Goal: Task Accomplishment & Management: Manage account settings

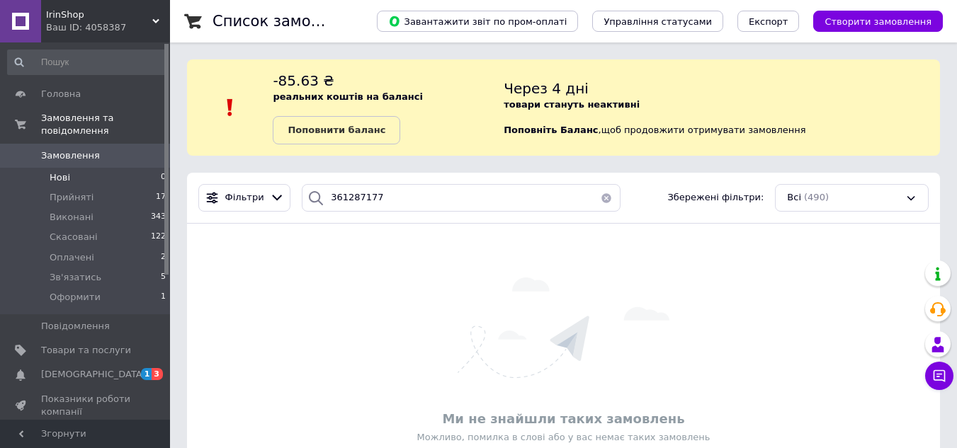
click at [71, 168] on li "Нові 0" at bounding box center [87, 178] width 174 height 20
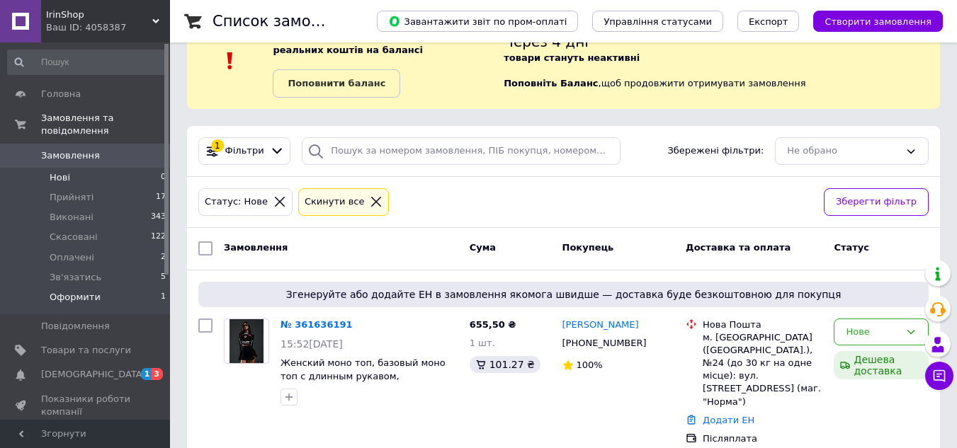
scroll to position [71, 0]
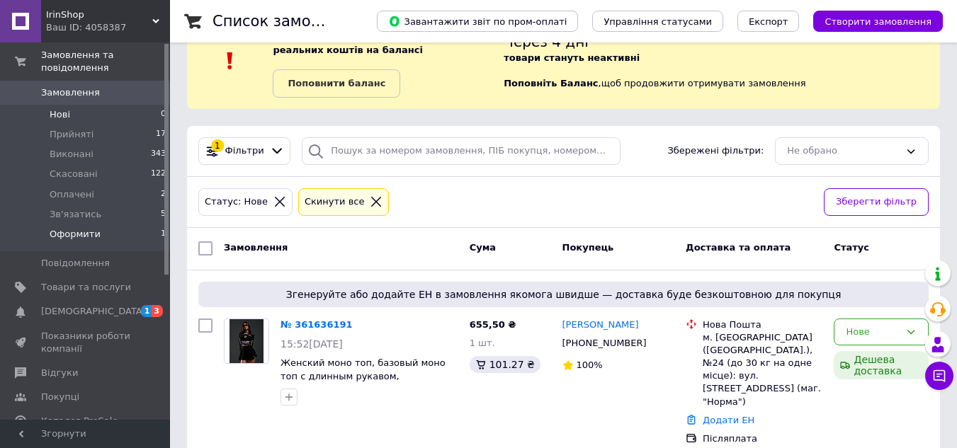
click at [70, 280] on ul "Головна Замовлення та повідомлення Замовлення 0 Нові 0 Прийняті 17 Виконані 343…" at bounding box center [87, 331] width 174 height 625
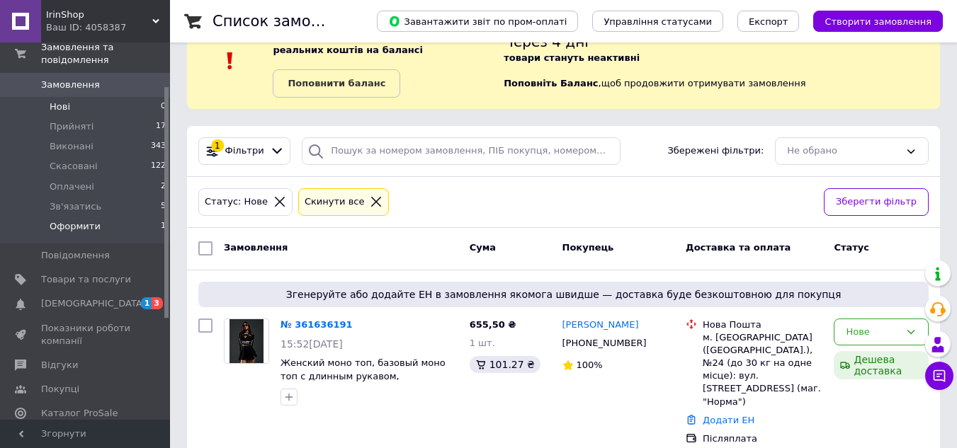
click at [66, 220] on span "Оформити" at bounding box center [75, 226] width 51 height 13
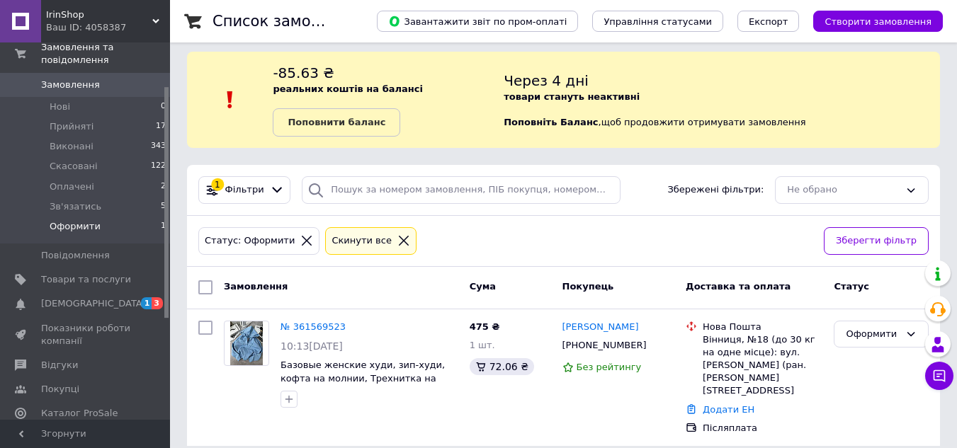
scroll to position [10, 0]
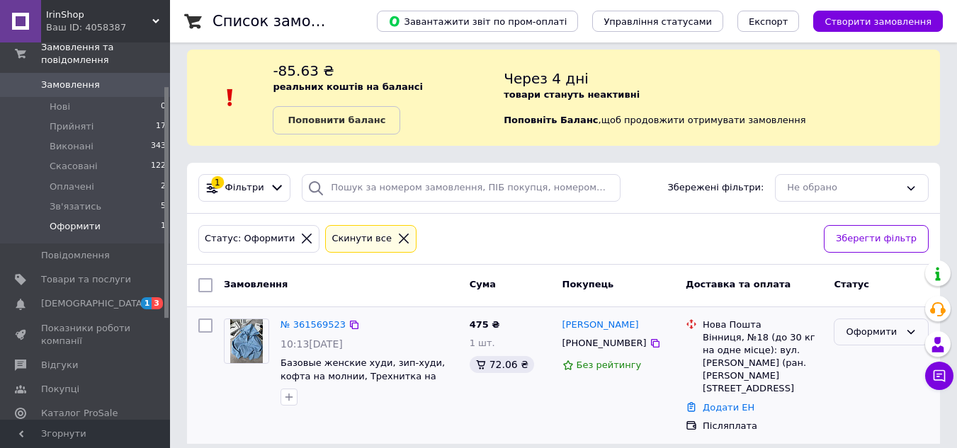
click at [862, 341] on div "Оформити" at bounding box center [881, 333] width 95 height 28
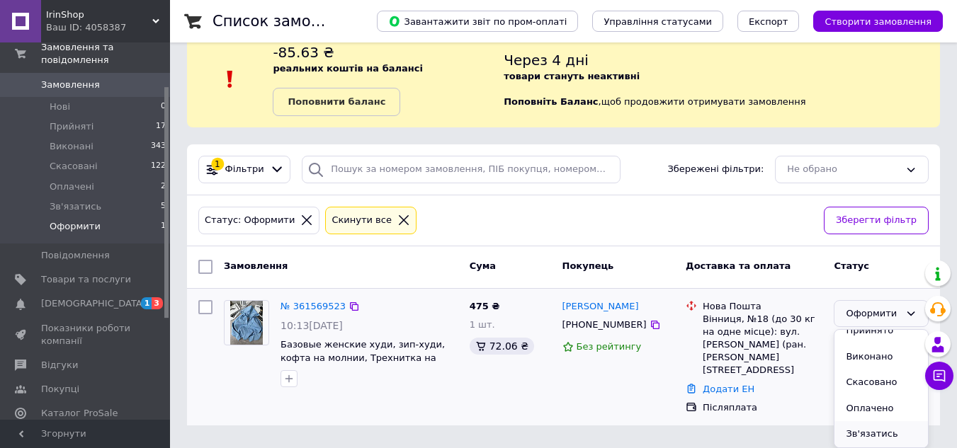
click at [865, 431] on li "Зв'язатись" at bounding box center [880, 434] width 93 height 26
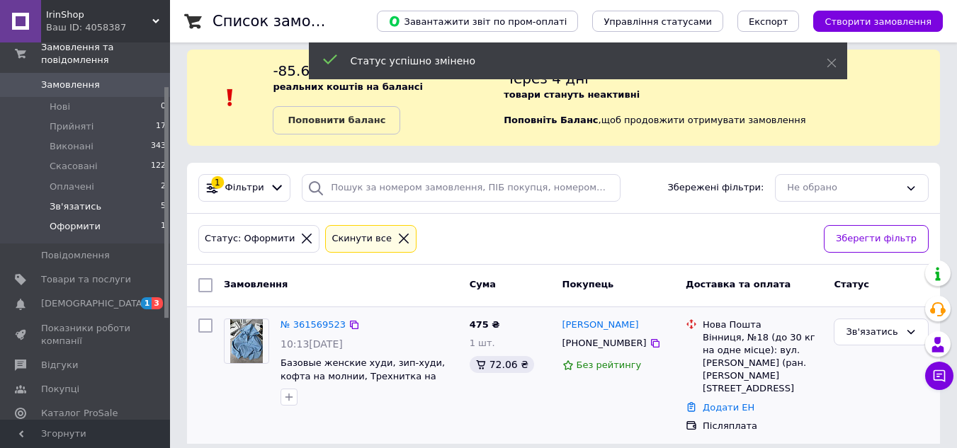
click at [114, 197] on li "Зв'язатись 5" at bounding box center [87, 207] width 174 height 20
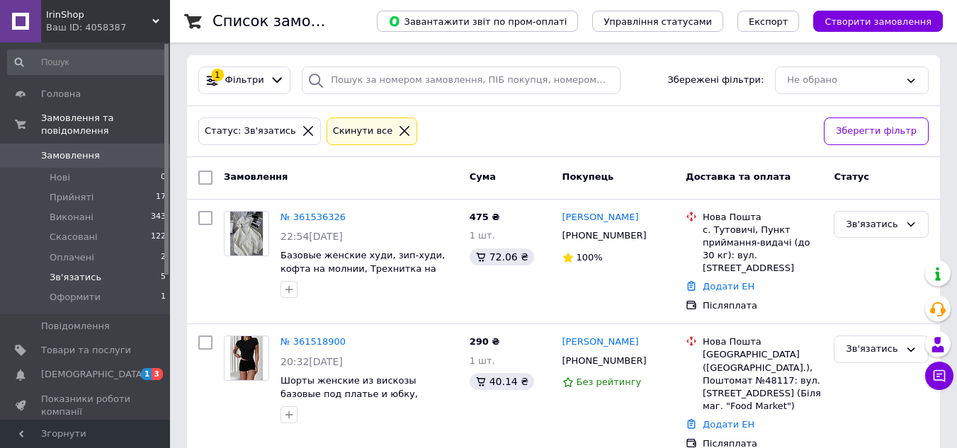
click at [89, 271] on span "Зв'язатись" at bounding box center [76, 277] width 52 height 13
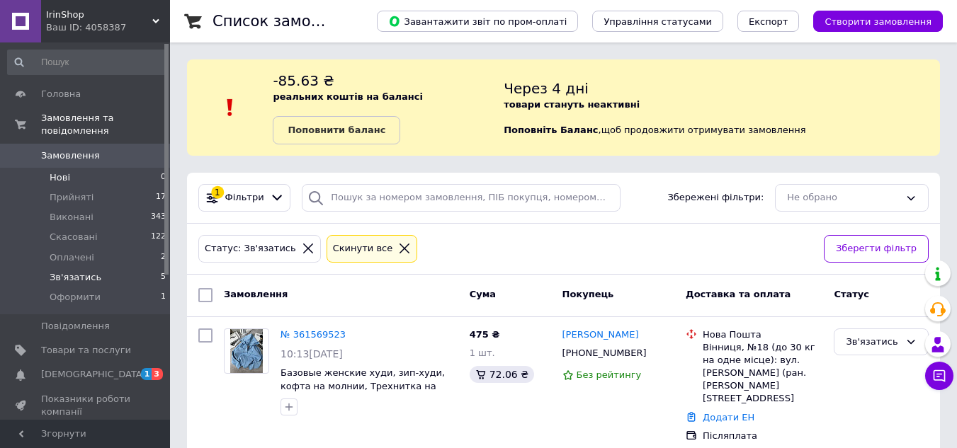
click at [98, 170] on li "Нові 0" at bounding box center [87, 178] width 174 height 20
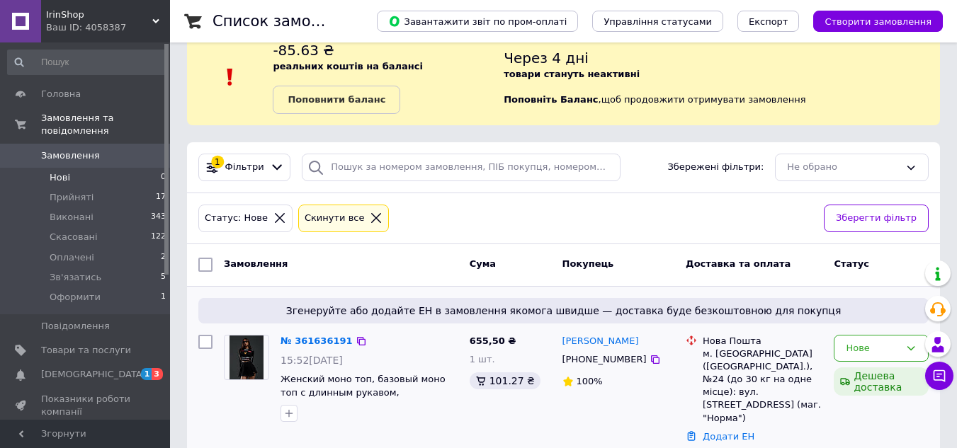
scroll to position [47, 0]
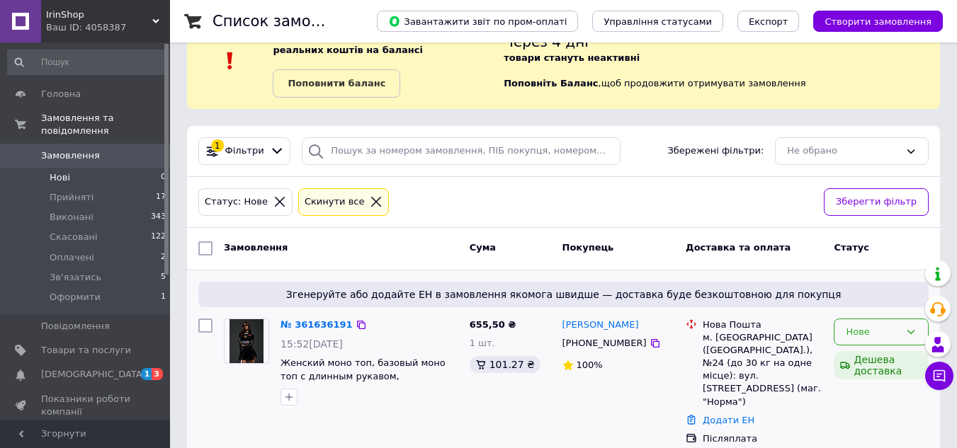
click at [864, 334] on div "Нове" at bounding box center [873, 332] width 54 height 15
click at [852, 429] on li "Зв'язатись" at bounding box center [880, 427] width 93 height 26
click at [103, 296] on li "Оформити 1" at bounding box center [87, 301] width 174 height 27
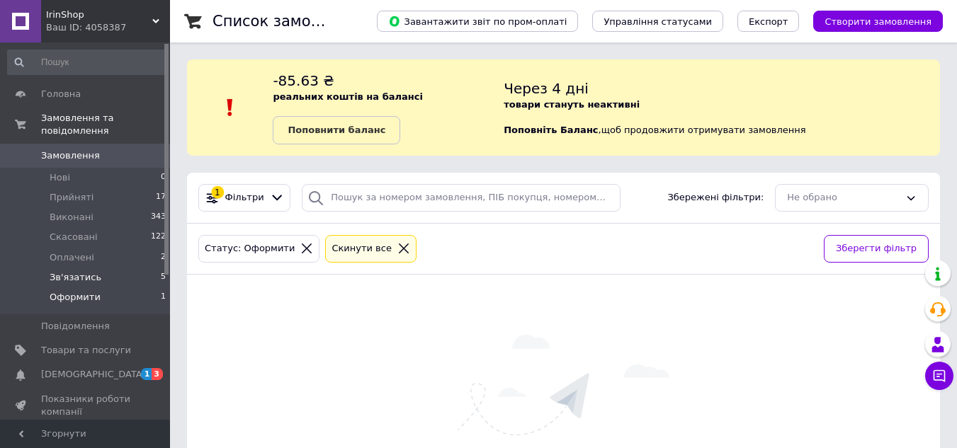
click at [107, 269] on li "Зв'язатись 5" at bounding box center [87, 278] width 174 height 20
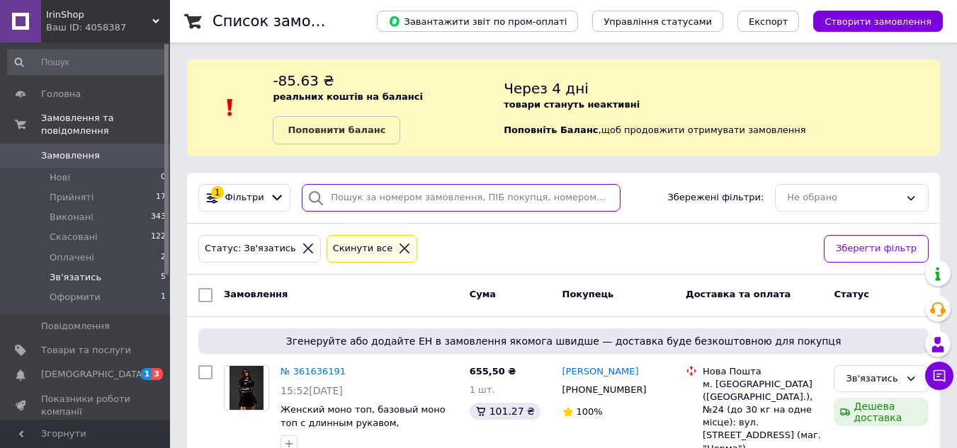
click at [351, 191] on input "search" at bounding box center [461, 198] width 318 height 28
paste input "+380963699553"
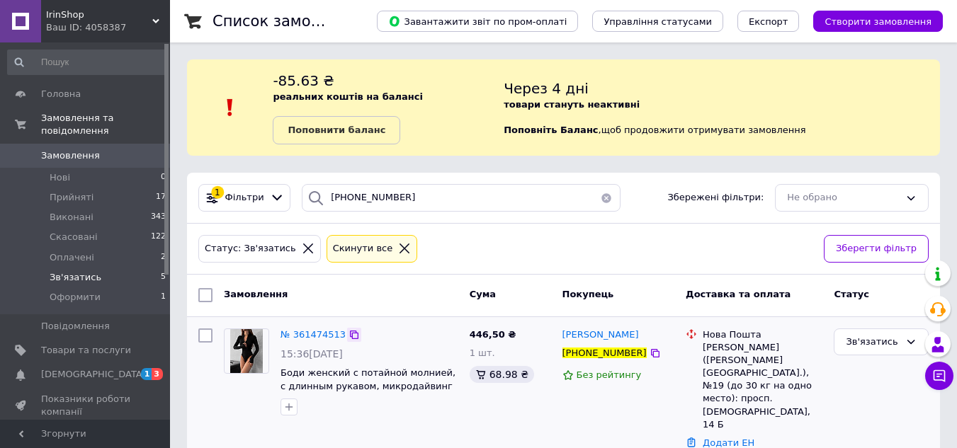
click at [350, 332] on icon at bounding box center [354, 335] width 8 height 8
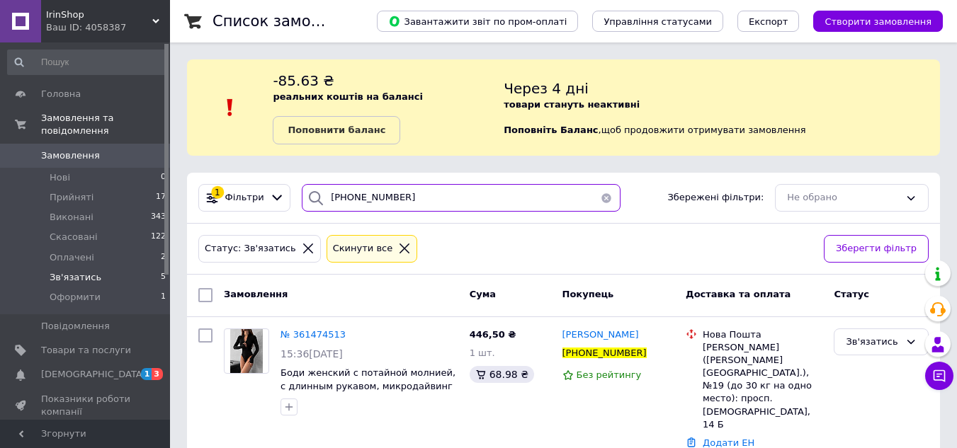
click at [419, 200] on input "+380963699553" at bounding box center [461, 198] width 318 height 28
paste input "94091551"
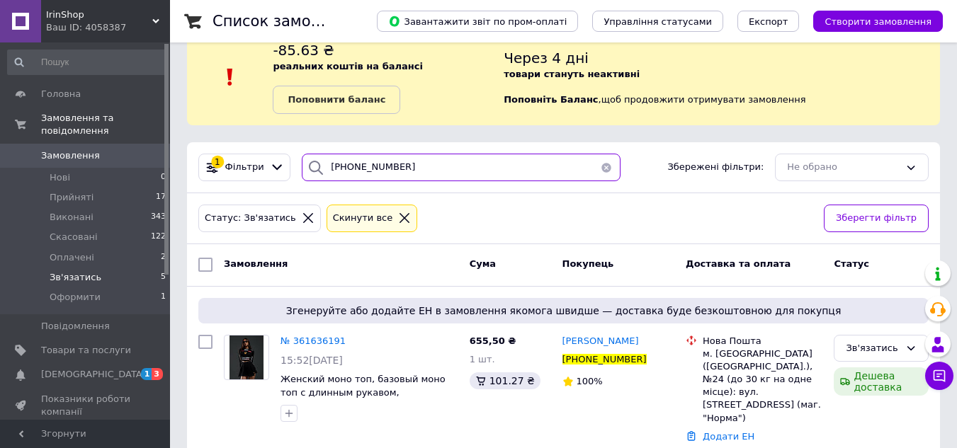
scroll to position [47, 0]
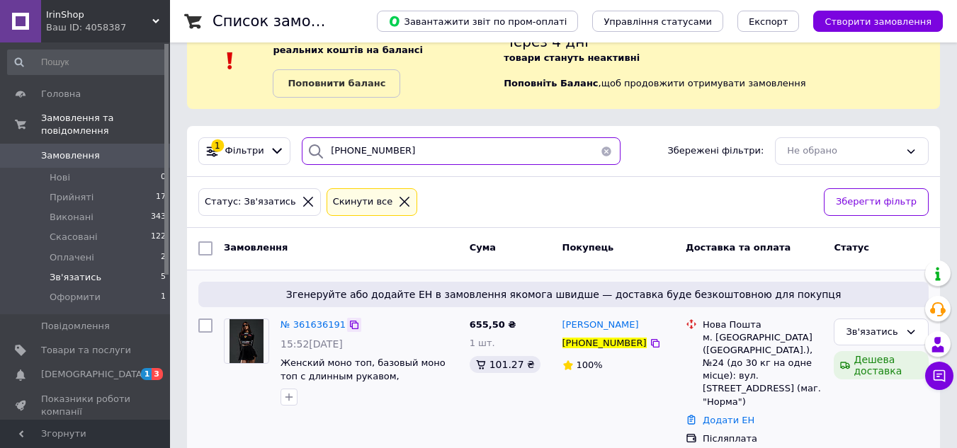
type input "+380994091551"
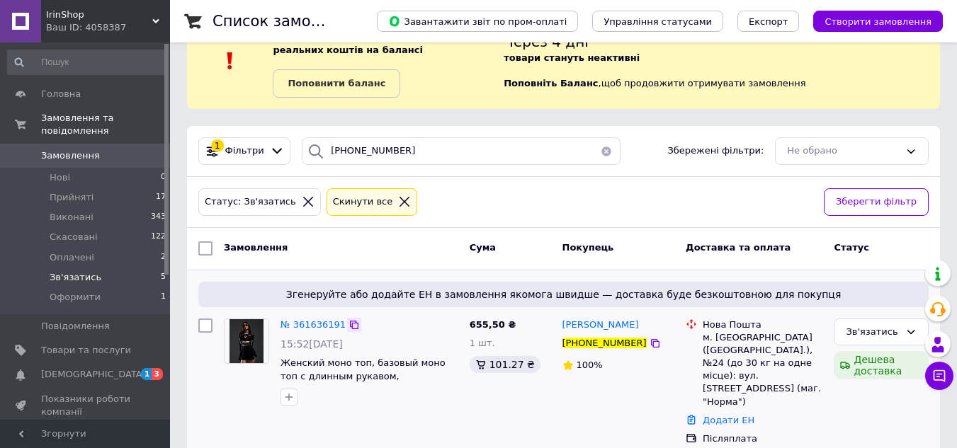
click at [348, 329] on icon at bounding box center [353, 324] width 11 height 11
click at [125, 363] on link "Сповіщення 1 3" at bounding box center [87, 375] width 174 height 24
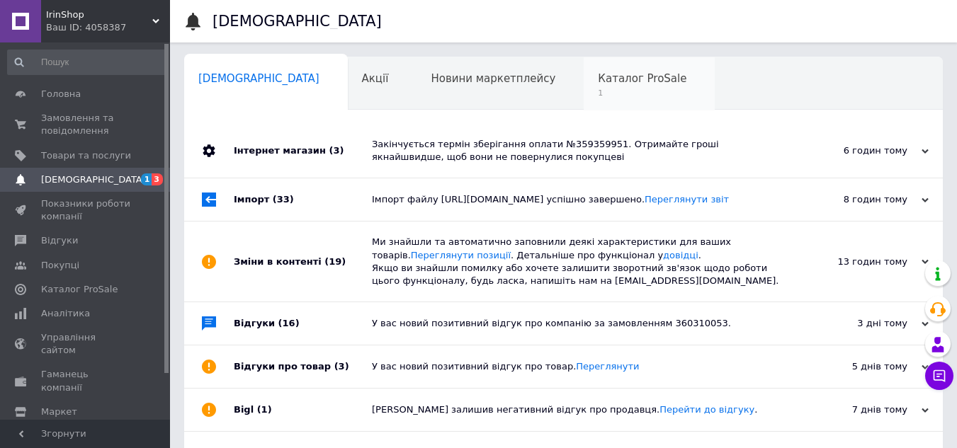
click at [598, 77] on span "Каталог ProSale" at bounding box center [642, 78] width 89 height 13
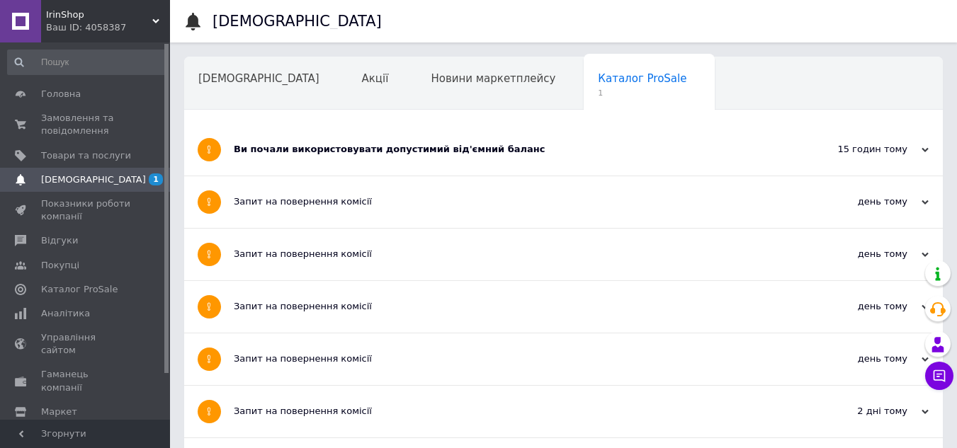
click at [369, 154] on div "Ви почали використовувати допустимий від'ємний баланс" at bounding box center [510, 149] width 553 height 13
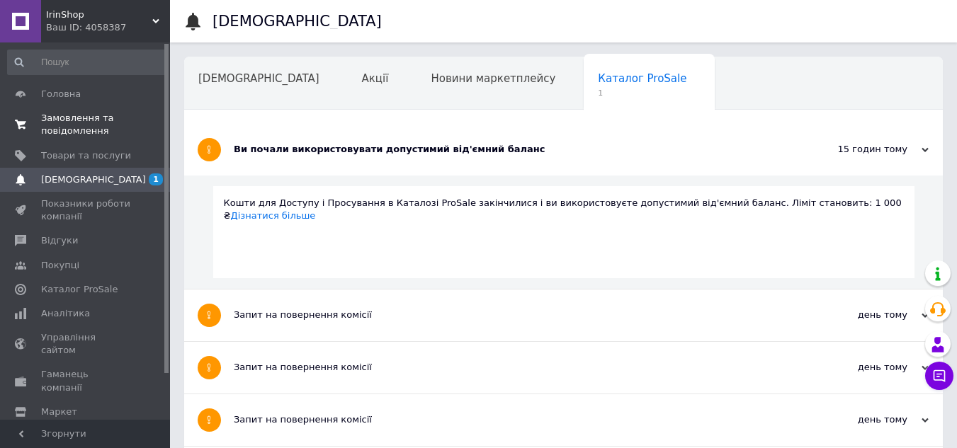
click at [80, 120] on span "Замовлення та повідомлення" at bounding box center [86, 124] width 90 height 25
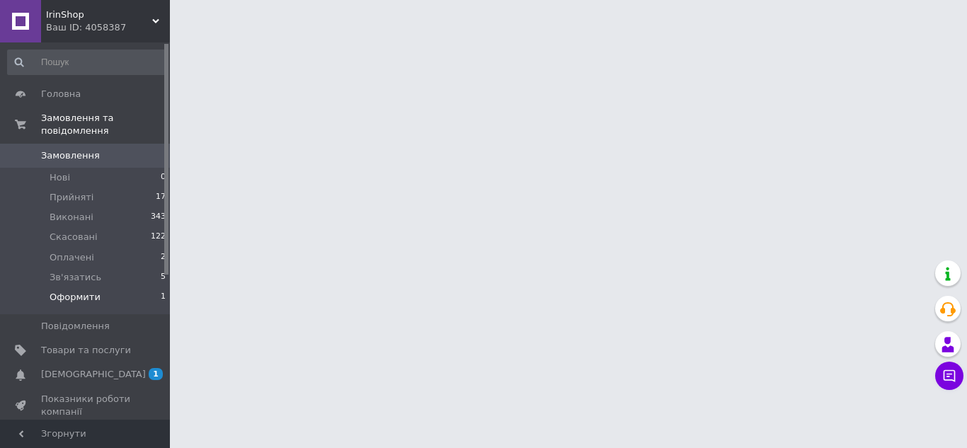
click at [75, 291] on span "Оформити" at bounding box center [75, 297] width 51 height 13
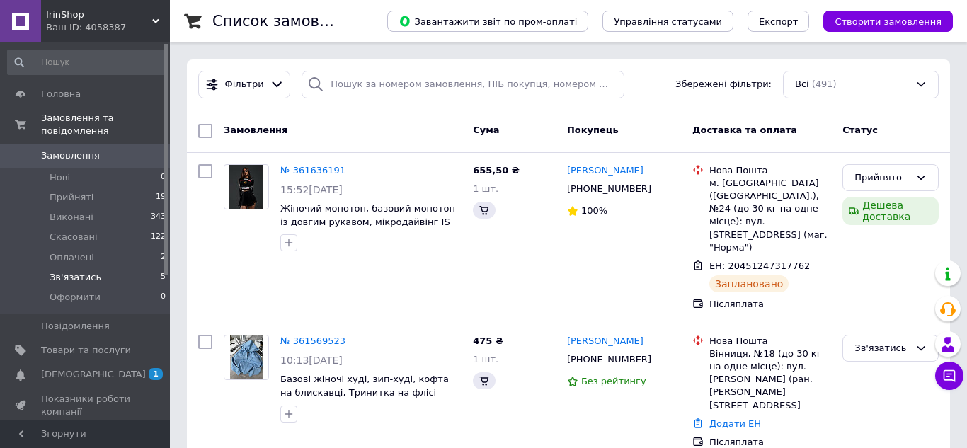
click at [85, 271] on span "Зв'язатись" at bounding box center [76, 277] width 52 height 13
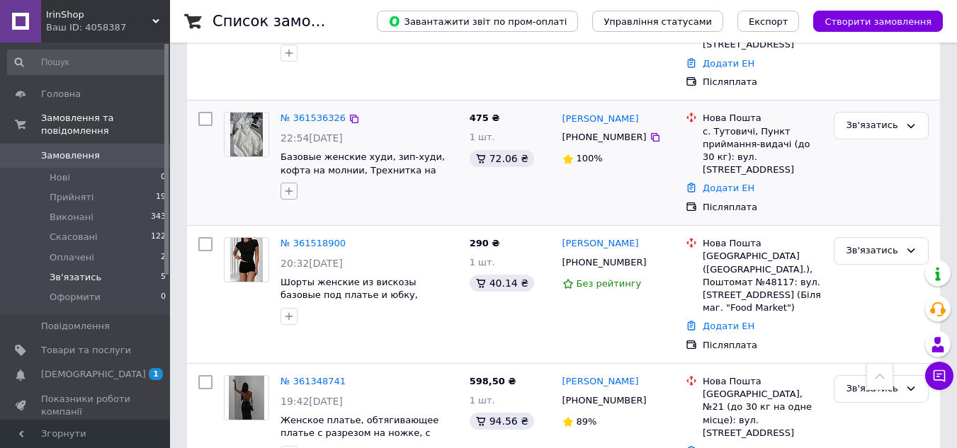
scroll to position [472, 0]
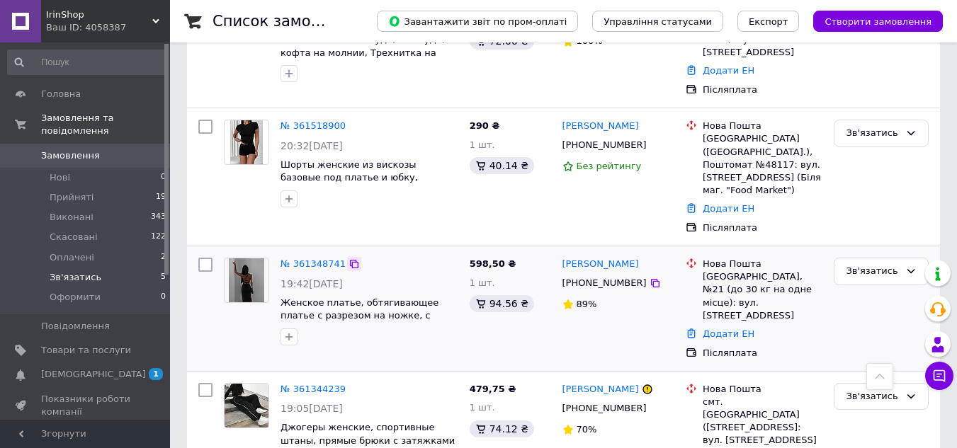
click at [350, 260] on icon at bounding box center [354, 264] width 8 height 8
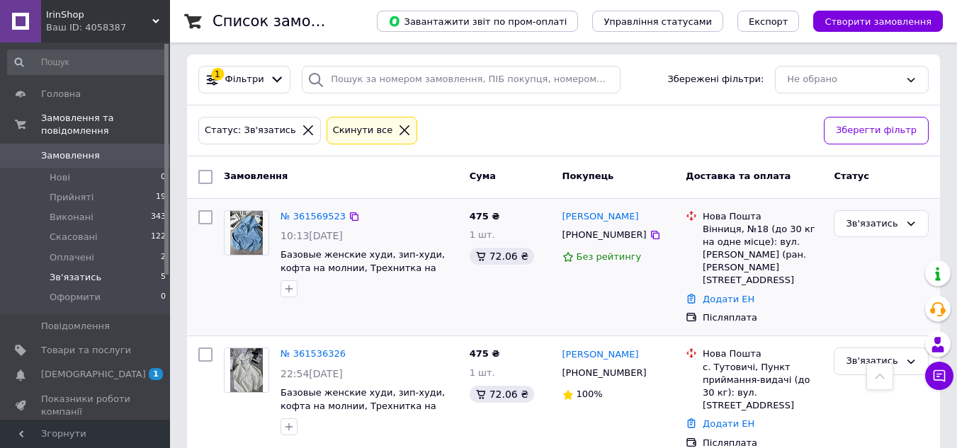
scroll to position [118, 0]
click at [67, 368] on span "[DEMOGRAPHIC_DATA]" at bounding box center [93, 374] width 105 height 13
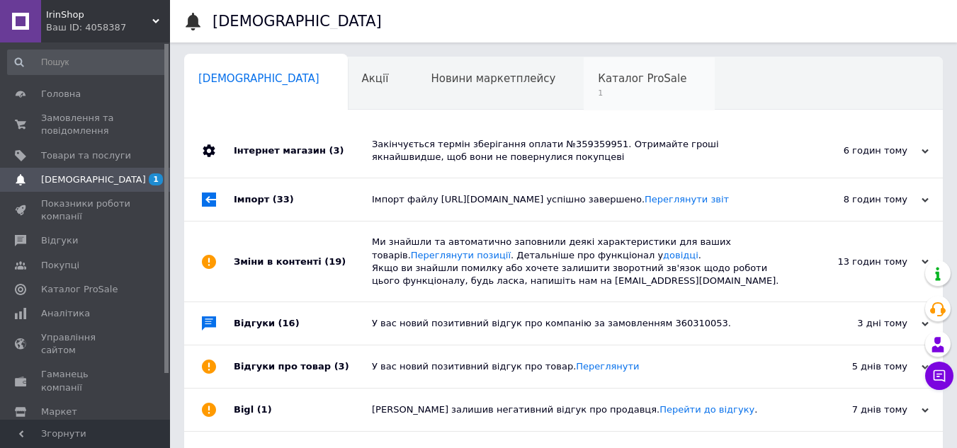
click at [598, 74] on span "Каталог ProSale" at bounding box center [642, 78] width 89 height 13
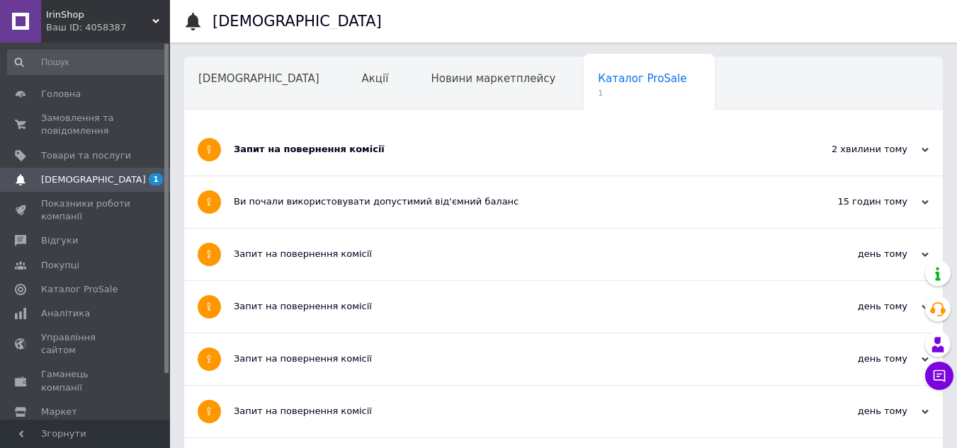
click at [313, 141] on div "Запит на повернення комісії" at bounding box center [510, 150] width 553 height 52
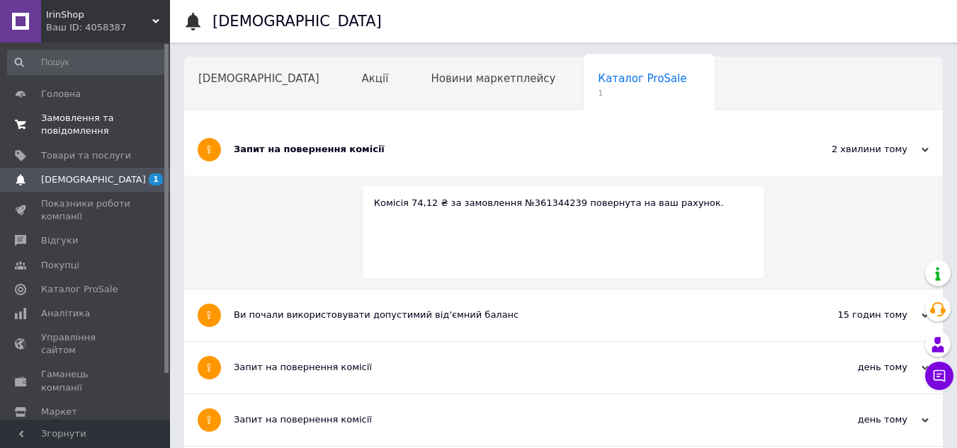
click at [68, 127] on span "Замовлення та повідомлення" at bounding box center [86, 124] width 90 height 25
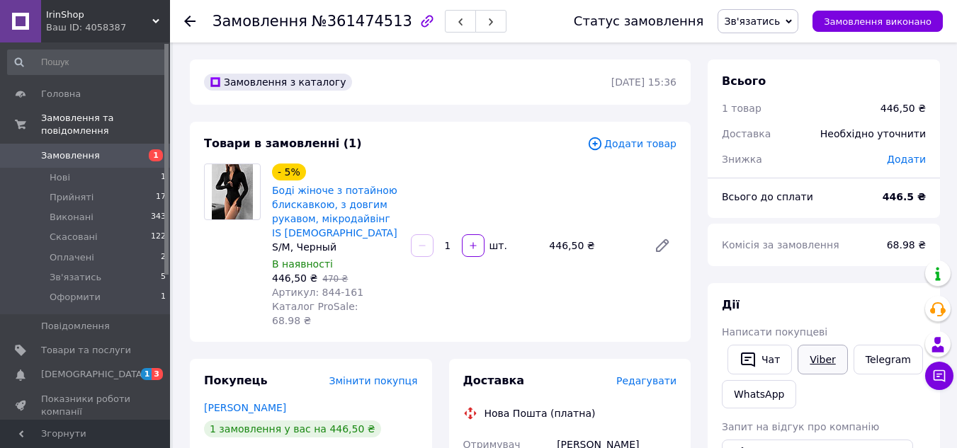
click at [831, 363] on link "Viber" at bounding box center [822, 360] width 50 height 30
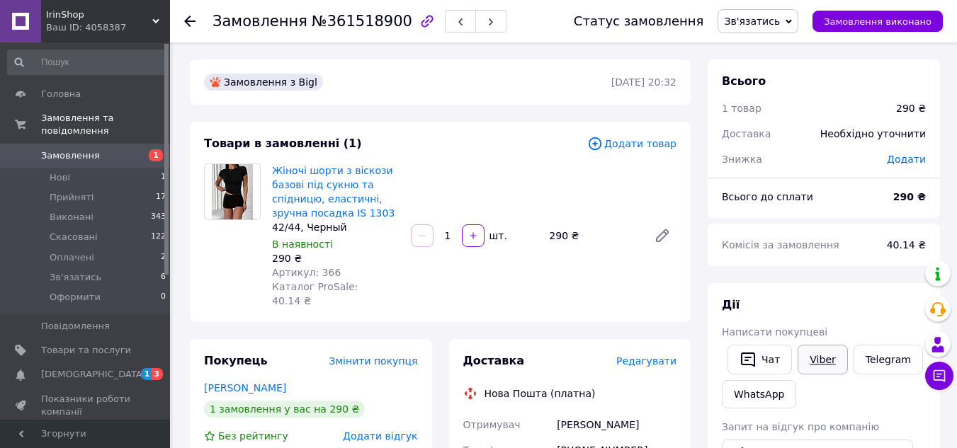
click at [826, 353] on link "Viber" at bounding box center [822, 360] width 50 height 30
click at [346, 16] on span "№361518900" at bounding box center [362, 21] width 101 height 17
copy span "361518900"
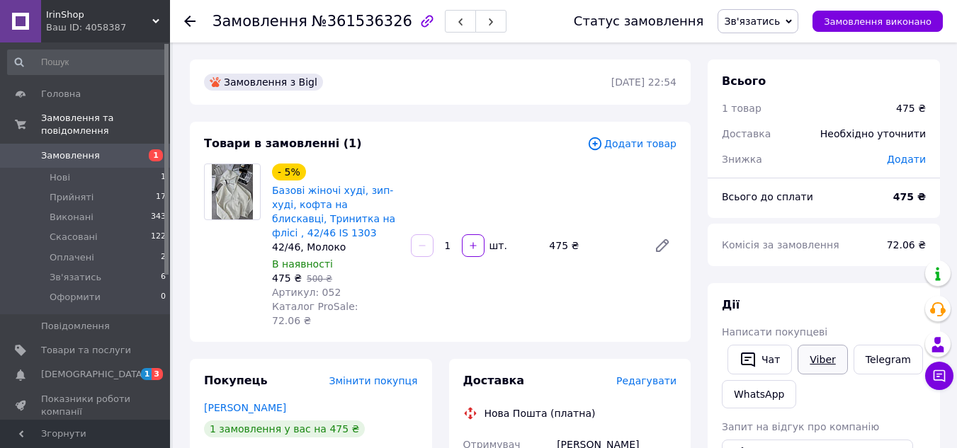
click at [828, 354] on link "Viber" at bounding box center [822, 360] width 50 height 30
click at [347, 18] on span "№361536326" at bounding box center [362, 21] width 101 height 17
copy span "361536326"
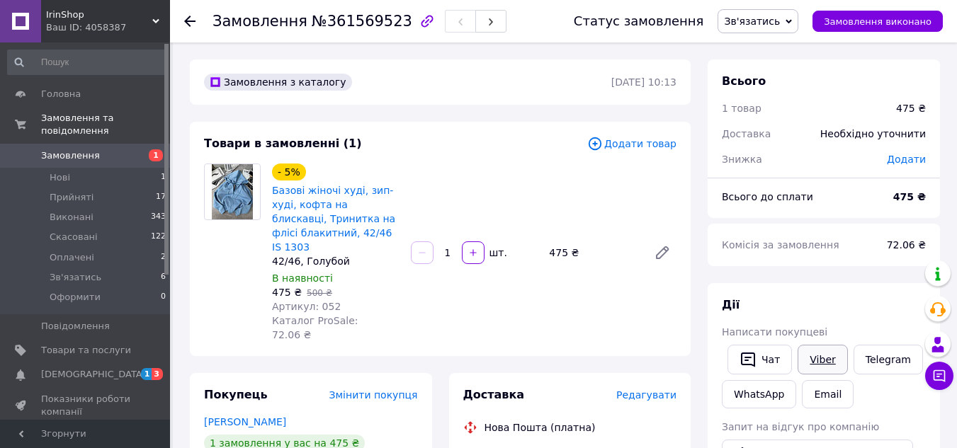
click at [815, 354] on link "Viber" at bounding box center [822, 360] width 50 height 30
click at [356, 23] on span "№361569523" at bounding box center [362, 21] width 101 height 17
copy span "361569523"
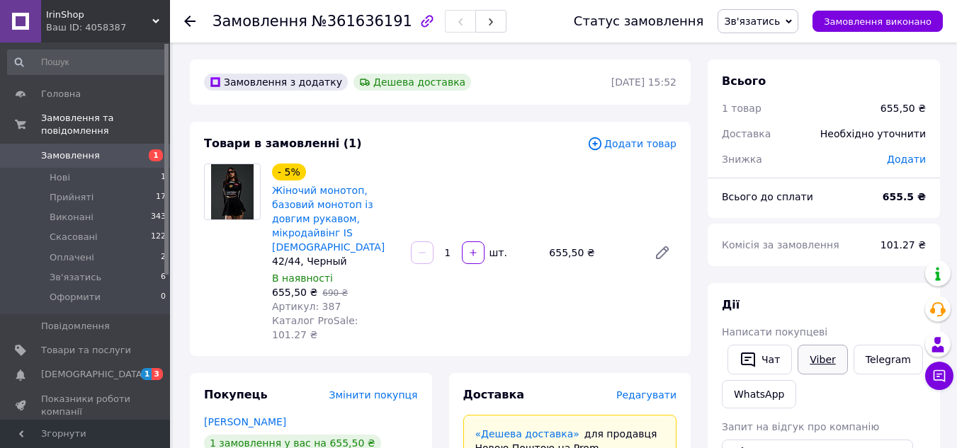
click at [832, 358] on link "Viber" at bounding box center [822, 360] width 50 height 30
click at [364, 27] on span "№361636191" at bounding box center [362, 21] width 101 height 17
copy span "361636191"
click at [110, 368] on span "[DEMOGRAPHIC_DATA]" at bounding box center [86, 374] width 90 height 13
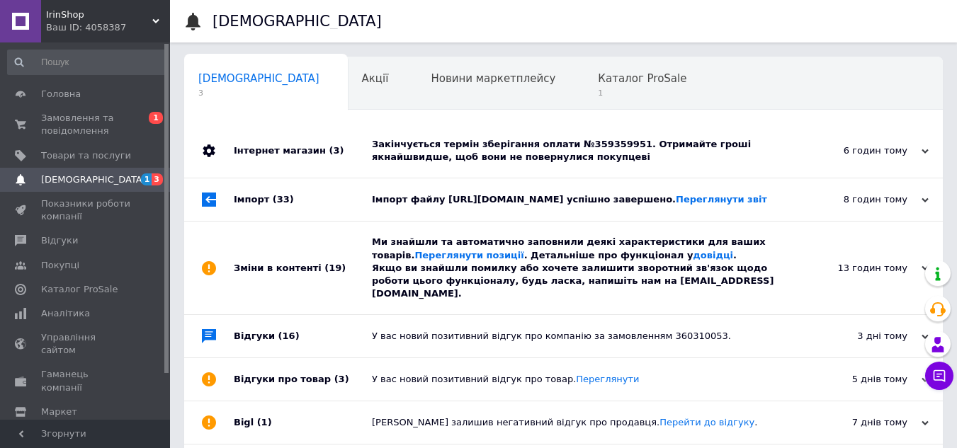
click at [587, 141] on div "Закінчується термін зберігання оплати №359359951. Отримайте гроші якнайшвидше, …" at bounding box center [579, 150] width 415 height 25
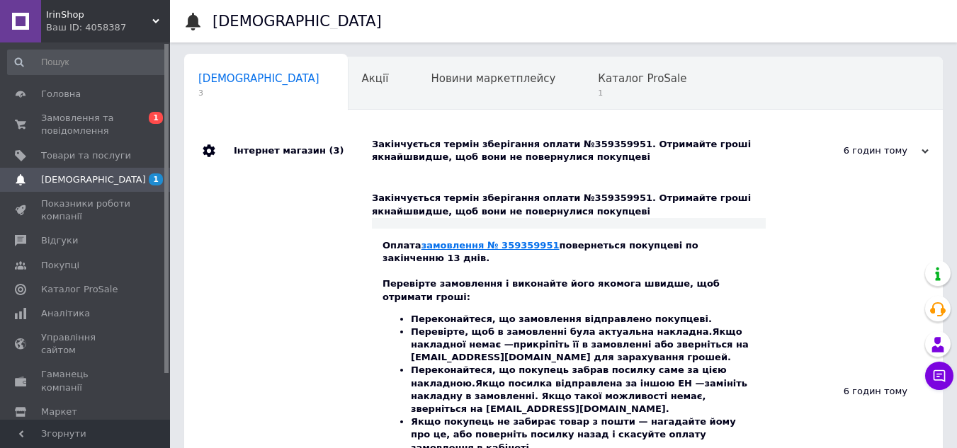
click at [496, 245] on link "замовлення № 359359951" at bounding box center [490, 245] width 138 height 11
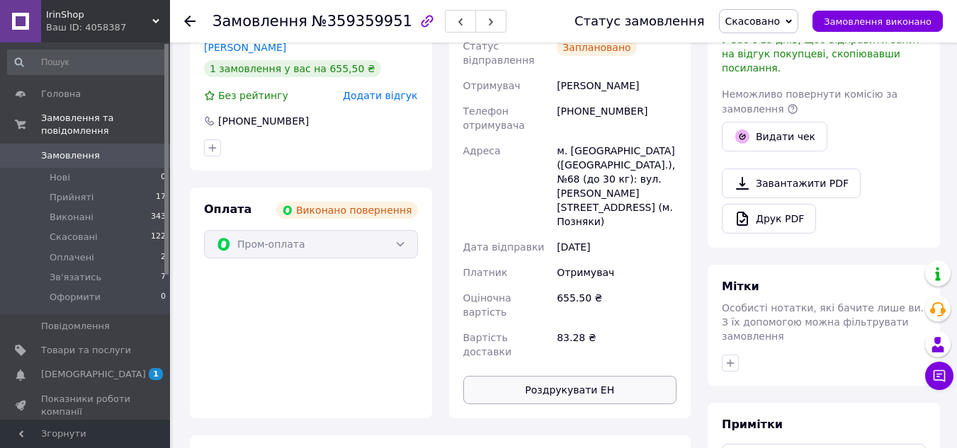
scroll to position [258, 0]
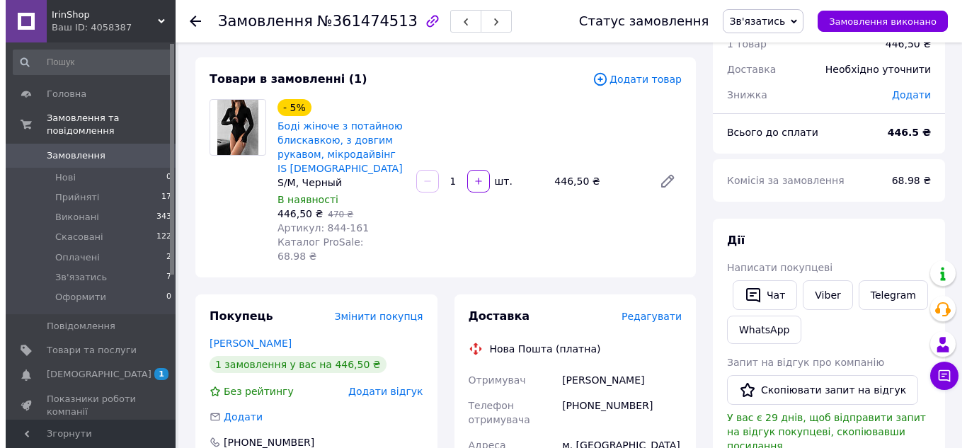
scroll to position [212, 0]
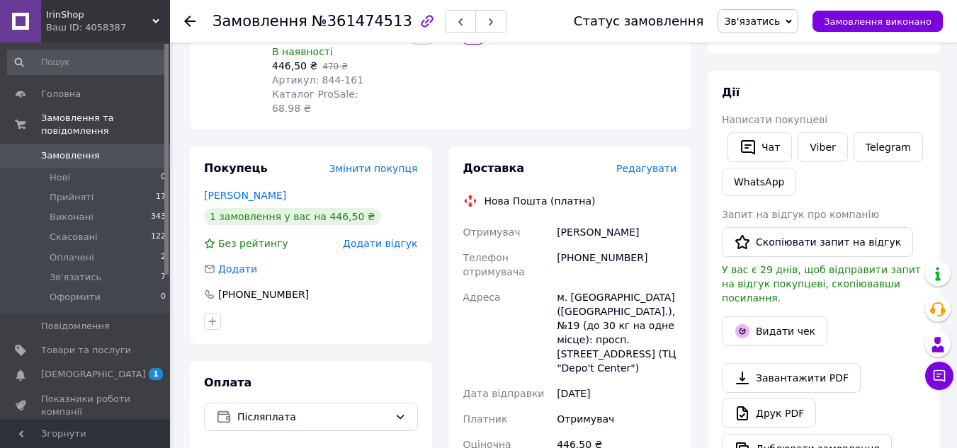
click at [655, 161] on div "Доставка Редагувати" at bounding box center [570, 169] width 214 height 16
click at [656, 163] on span "Редагувати" at bounding box center [646, 168] width 60 height 11
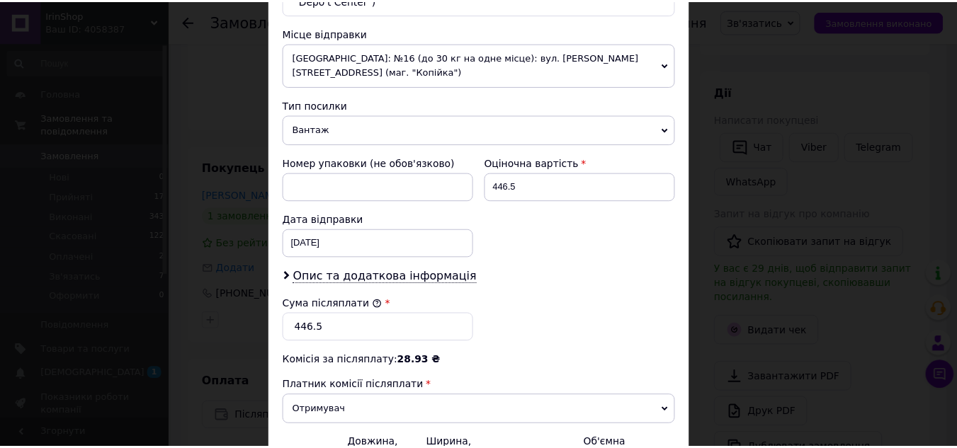
scroll to position [647, 0]
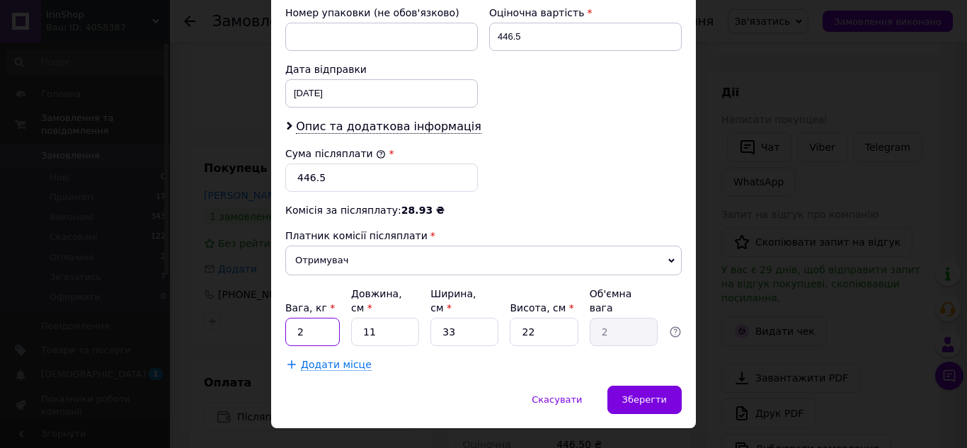
click at [329, 318] on input "2" at bounding box center [312, 332] width 55 height 28
type input "1"
click at [385, 318] on input "11" at bounding box center [385, 332] width 68 height 28
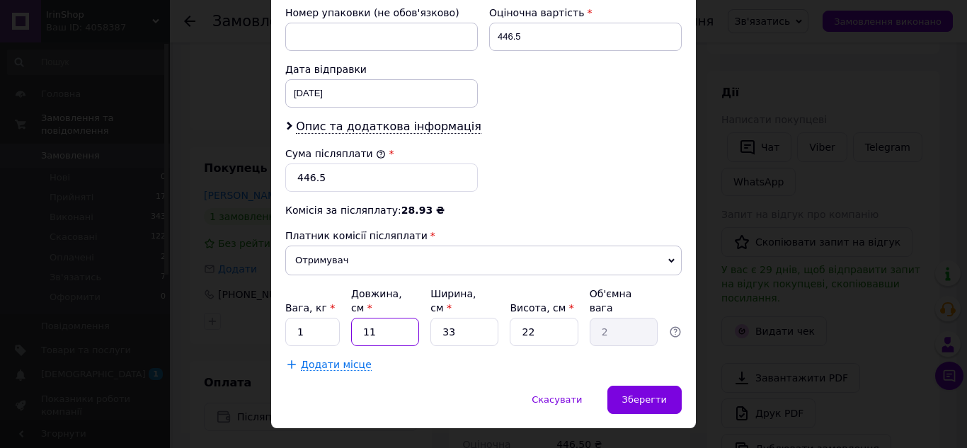
type input "2"
type input "0.36"
type input "20"
type input "3.63"
type input "20"
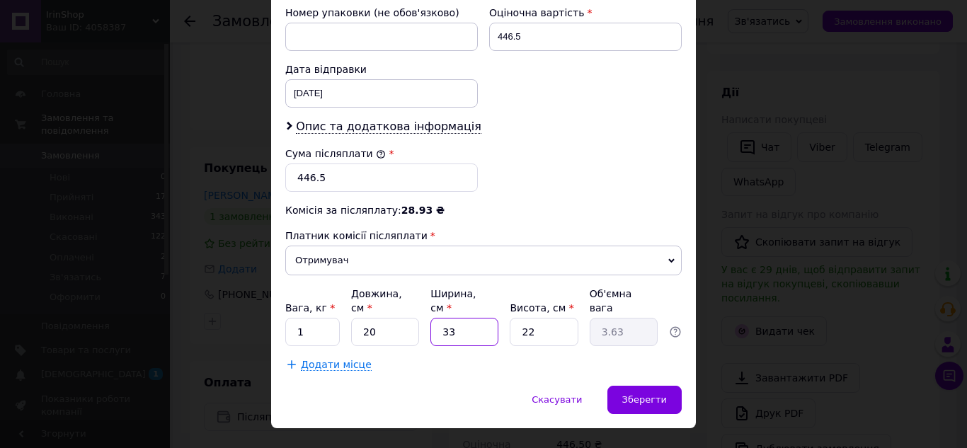
click at [467, 318] on input "33" at bounding box center [465, 332] width 68 height 28
type input "0"
type input "0.1"
type input "2"
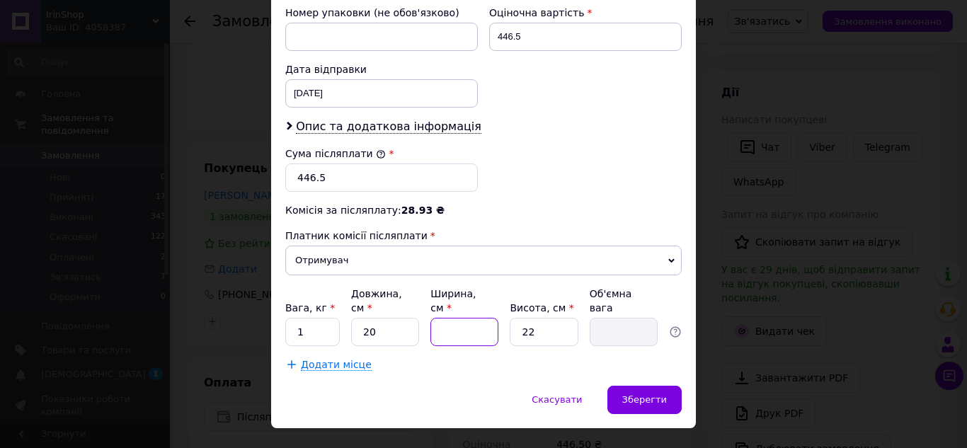
type input "0.22"
type input "20"
type input "2.2"
type input "20"
click at [545, 318] on input "22" at bounding box center [544, 332] width 68 height 28
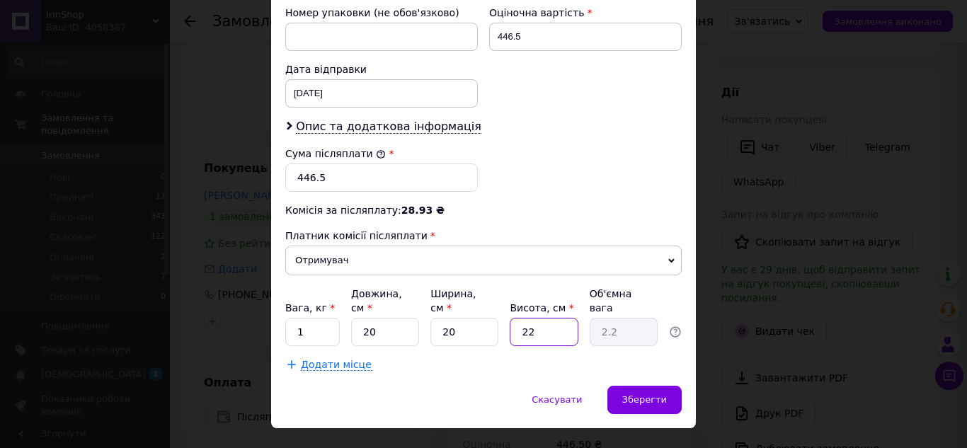
click at [545, 318] on input "22" at bounding box center [544, 332] width 68 height 28
type input "1"
type input "0.1"
type input "10"
type input "1"
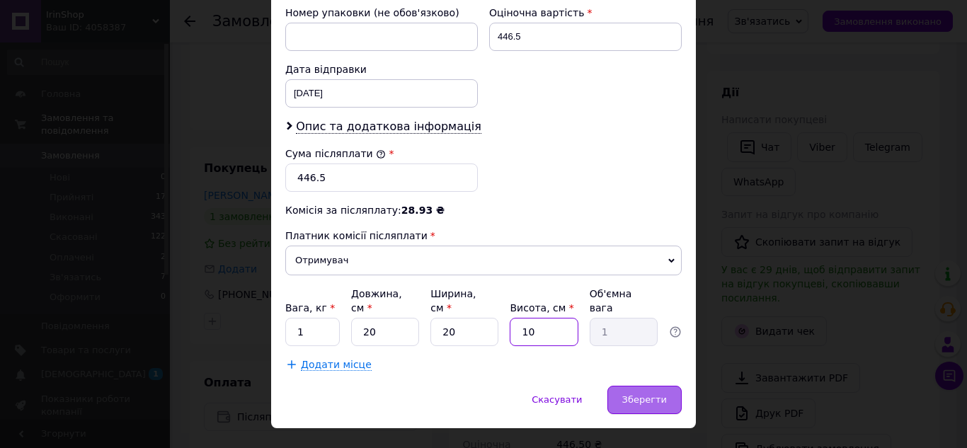
type input "10"
click at [632, 386] on div "Зберегти" at bounding box center [645, 400] width 74 height 28
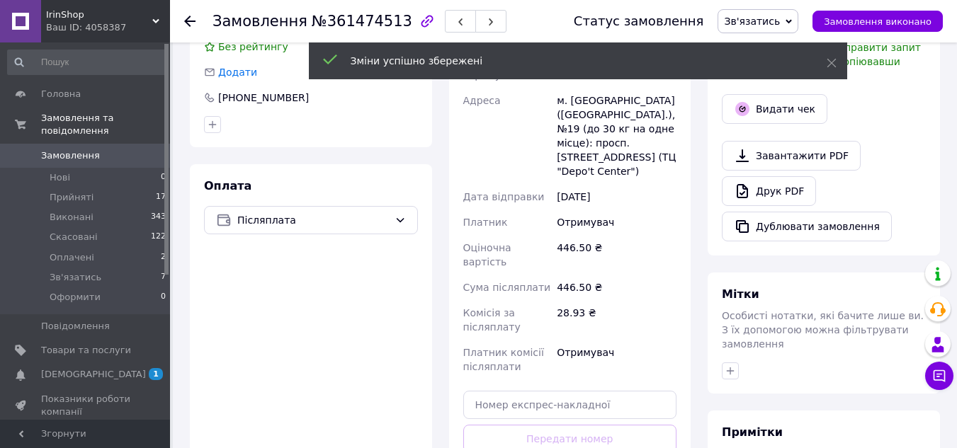
scroll to position [496, 0]
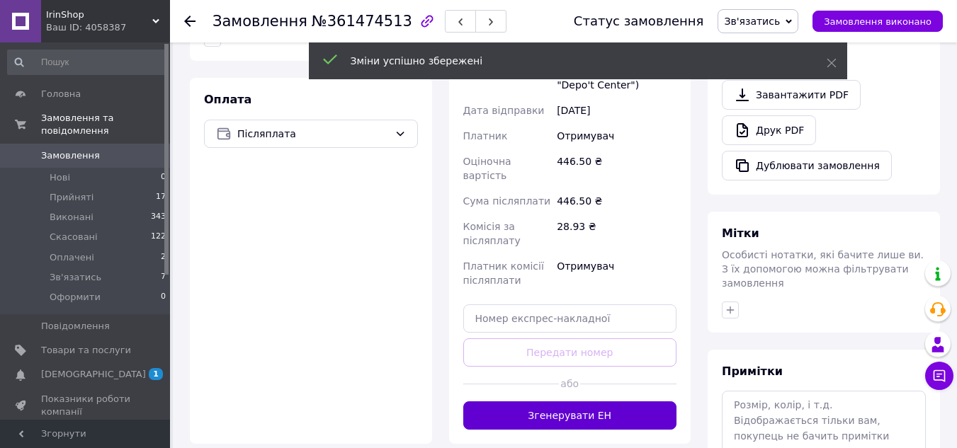
click at [579, 402] on button "Згенерувати ЕН" at bounding box center [570, 416] width 214 height 28
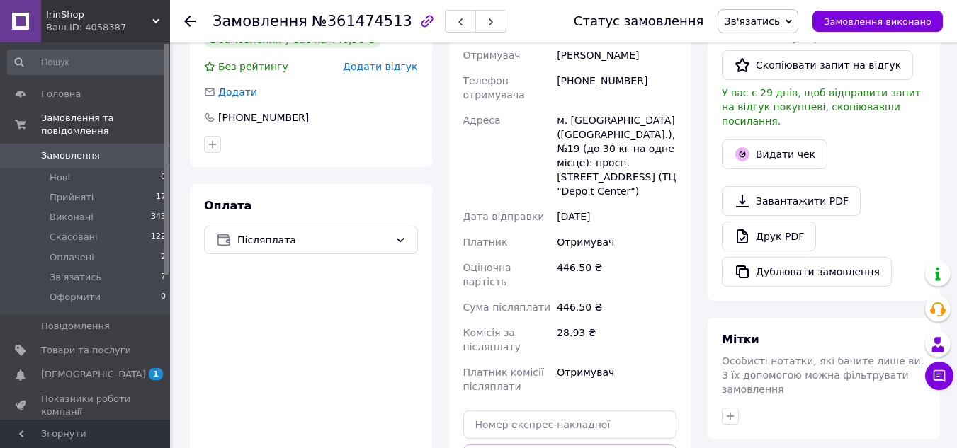
scroll to position [283, 0]
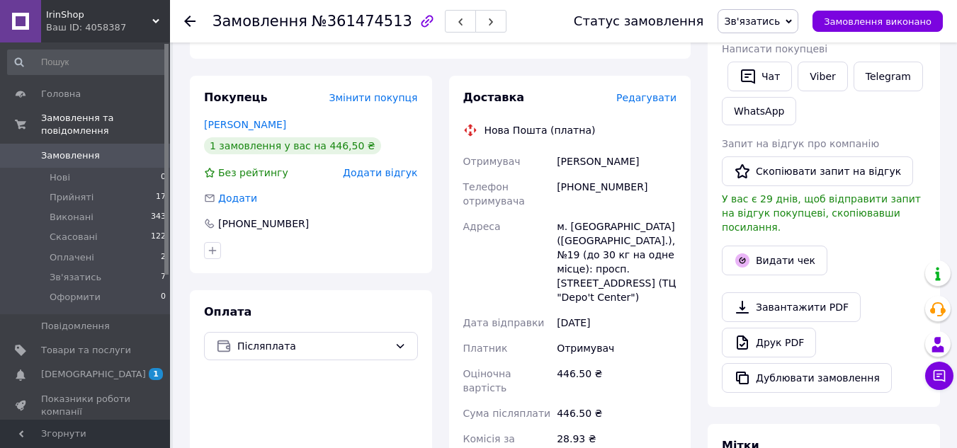
click at [597, 149] on div "Підвальна Альона" at bounding box center [616, 161] width 125 height 25
click at [598, 149] on div "Підвальна Альона" at bounding box center [616, 161] width 125 height 25
copy div "Підвальна Альона"
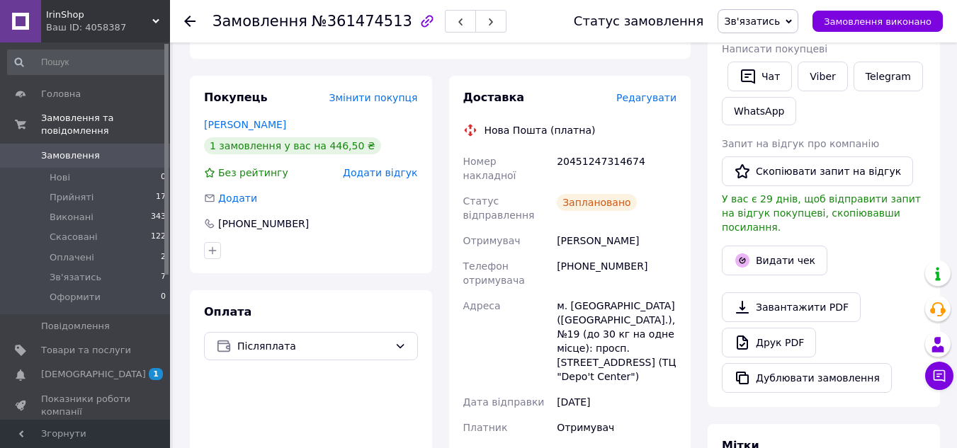
click at [608, 149] on div "20451247314674" at bounding box center [616, 169] width 125 height 40
copy div "20451247314674"
click at [748, 22] on span "Зв'язатись" at bounding box center [752, 21] width 56 height 11
click at [767, 50] on li "Прийнято" at bounding box center [757, 49] width 79 height 21
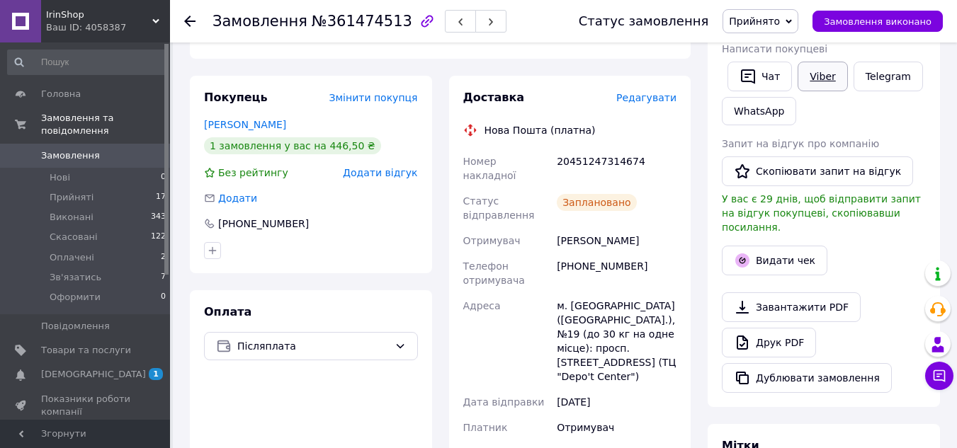
click at [811, 78] on link "Viber" at bounding box center [822, 77] width 50 height 30
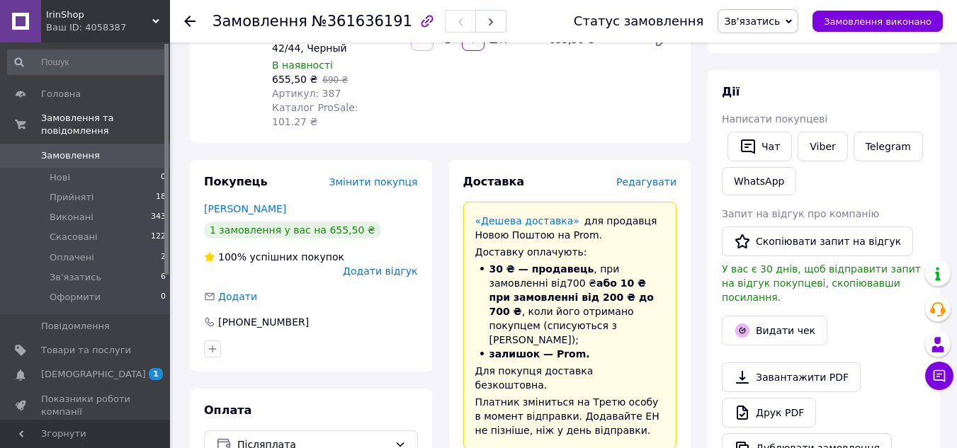
scroll to position [354, 0]
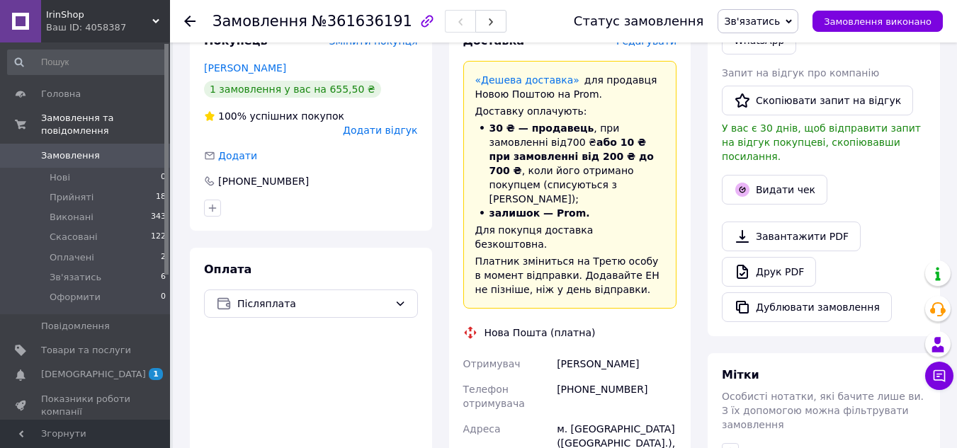
click at [603, 351] on div "[PERSON_NAME]" at bounding box center [616, 363] width 125 height 25
click at [603, 351] on div "Гринюк Дарія" at bounding box center [616, 363] width 125 height 25
copy div "Гринюк Дарія"
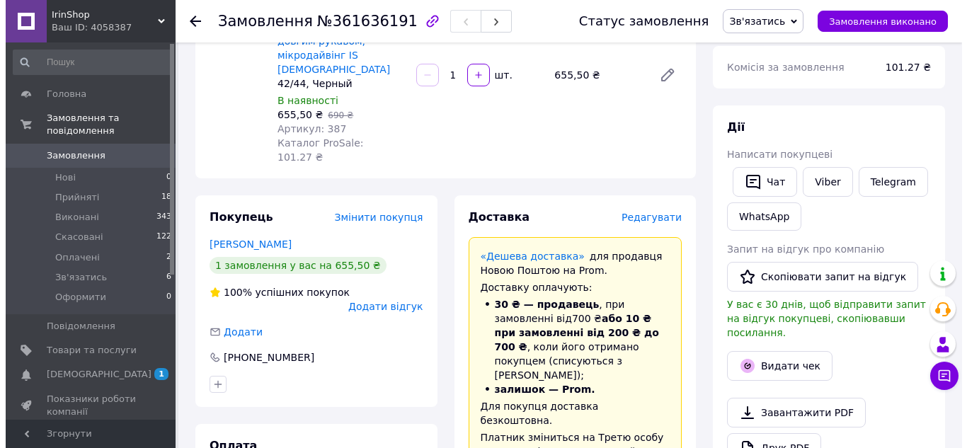
scroll to position [212, 0]
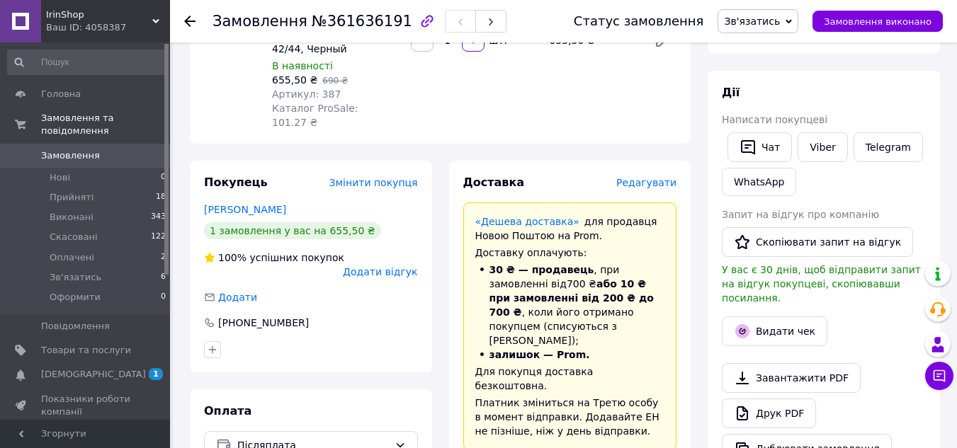
click at [664, 177] on span "Редагувати" at bounding box center [646, 182] width 60 height 11
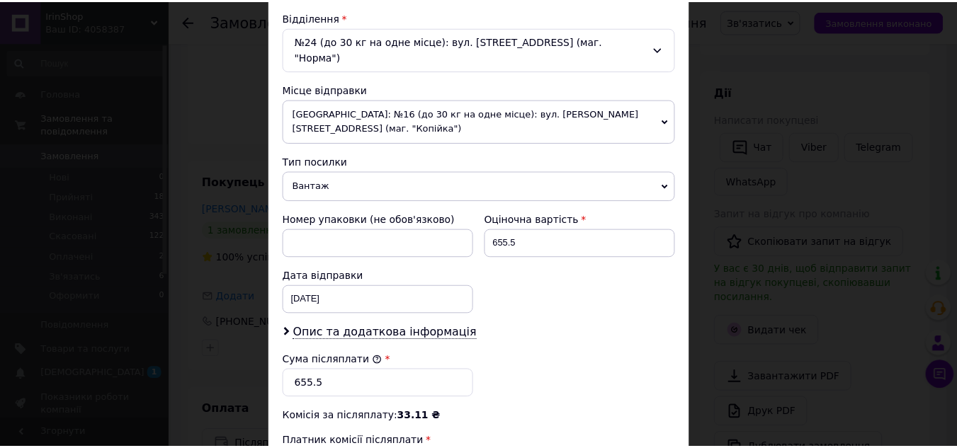
scroll to position [647, 0]
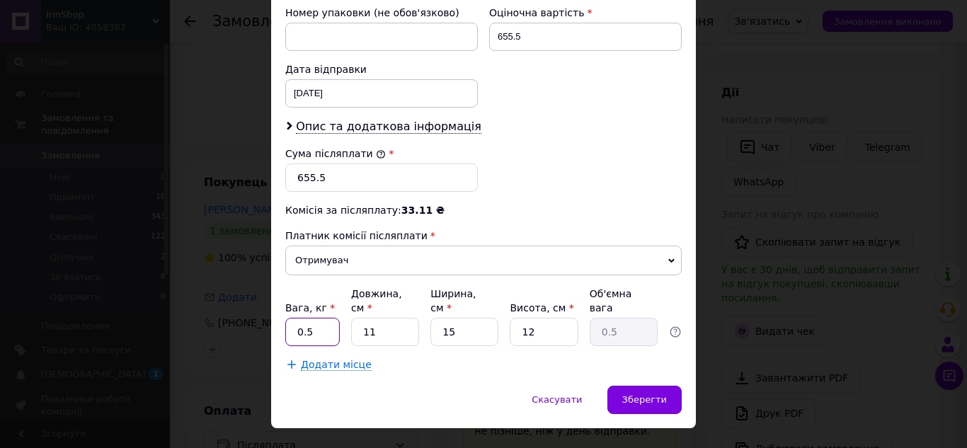
click at [305, 318] on input "0.5" at bounding box center [312, 332] width 55 height 28
type input "1"
click at [663, 394] on span "Зберегти" at bounding box center [645, 399] width 45 height 11
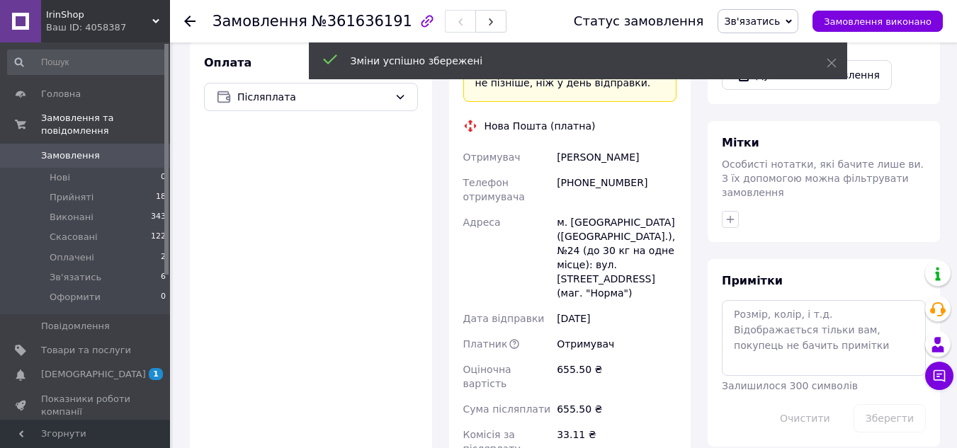
scroll to position [708, 0]
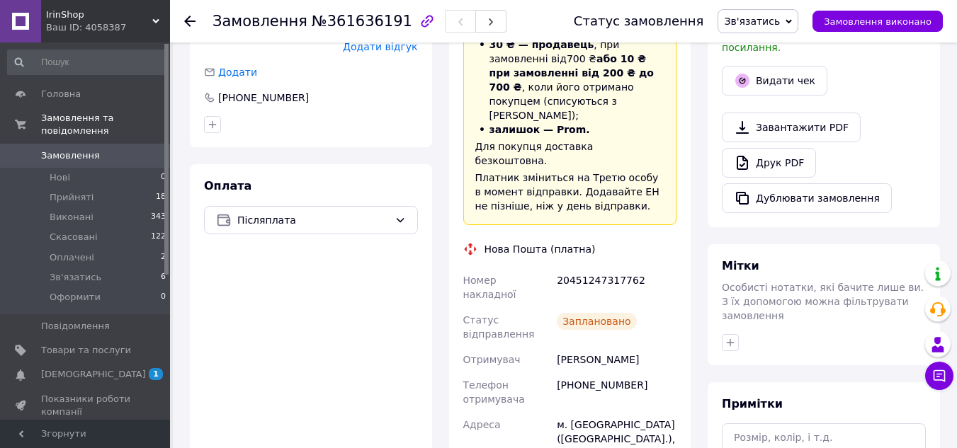
scroll to position [425, 0]
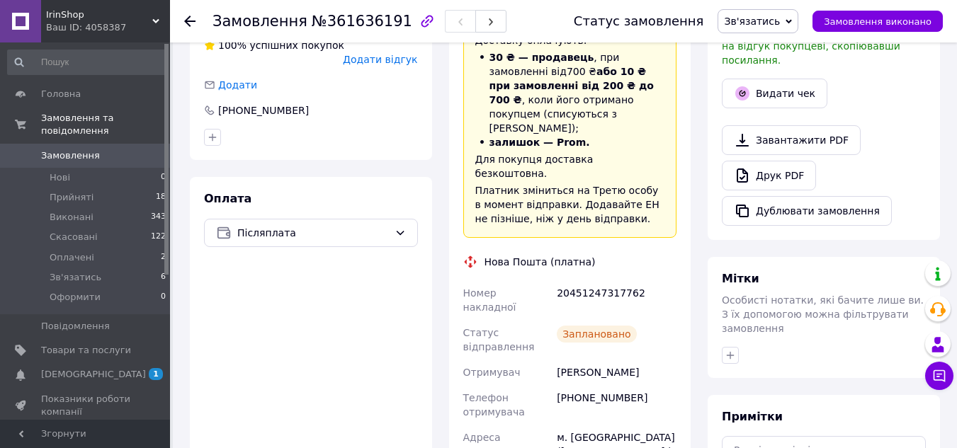
click at [580, 360] on div "Гринюк Дарія" at bounding box center [616, 372] width 125 height 25
click at [581, 360] on div "Гринюк Дарія" at bounding box center [616, 372] width 125 height 25
click at [582, 360] on div "Гринюк Дарія" at bounding box center [616, 372] width 125 height 25
copy div "Гринюк Дарія"
click at [621, 280] on div "20451247317762" at bounding box center [616, 300] width 125 height 40
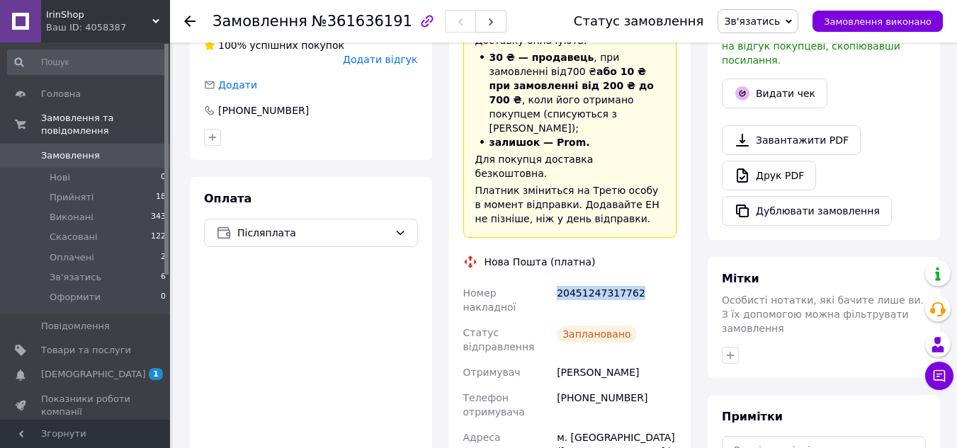
click at [622, 280] on div "20451247317762" at bounding box center [616, 300] width 125 height 40
click at [623, 280] on div "20451247317762" at bounding box center [616, 300] width 125 height 40
copy div "20451247317762"
click at [780, 18] on span "Зв'язатись" at bounding box center [752, 21] width 56 height 11
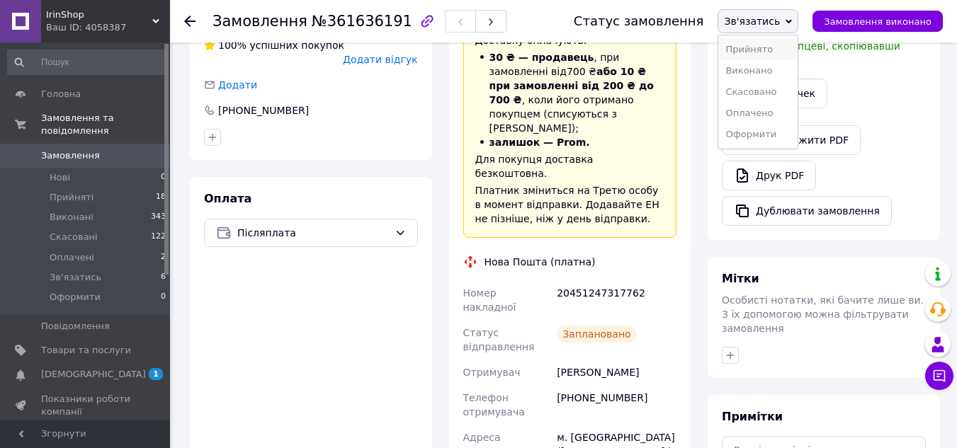
click at [772, 46] on li "Прийнято" at bounding box center [757, 49] width 79 height 21
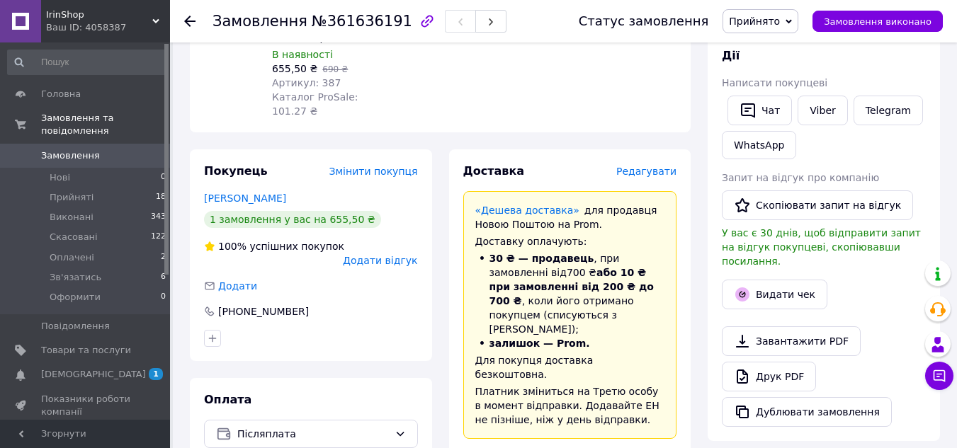
scroll to position [354, 0]
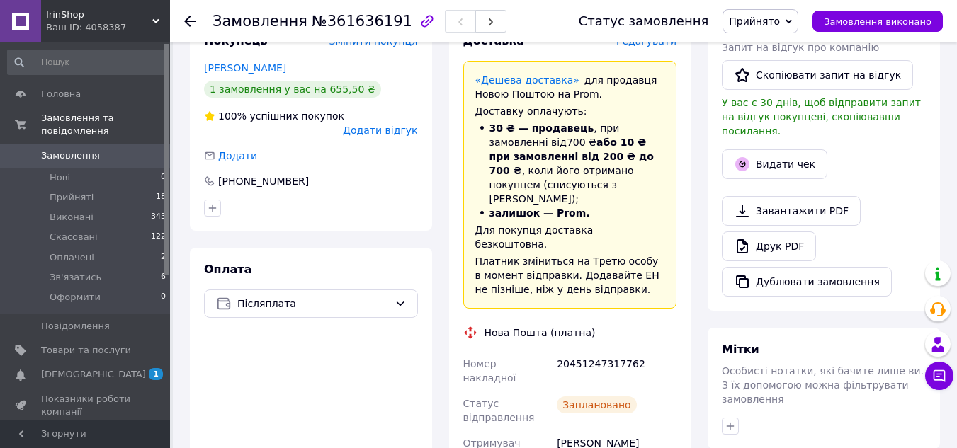
click at [603, 351] on div "20451247317762" at bounding box center [616, 371] width 125 height 40
copy div "20451247317762"
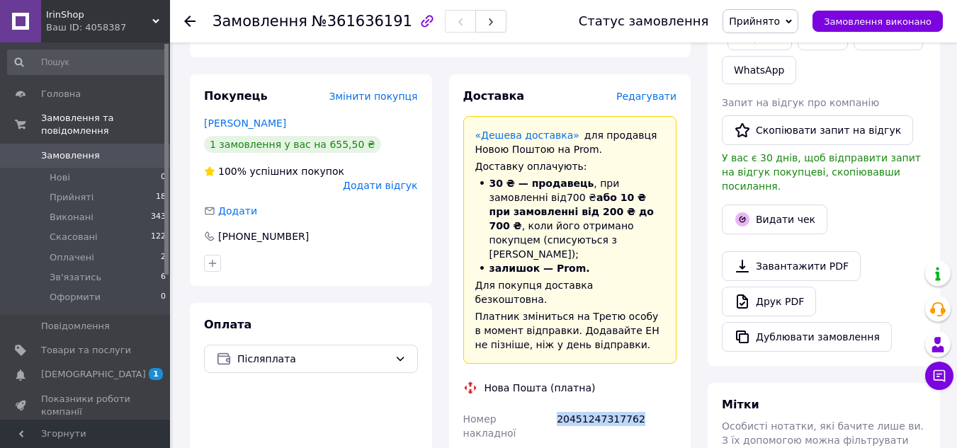
scroll to position [212, 0]
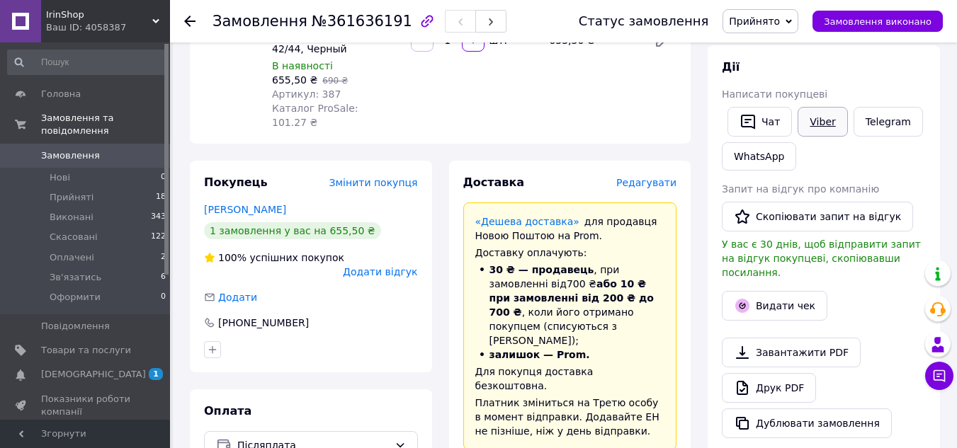
click at [811, 125] on link "Viber" at bounding box center [822, 122] width 50 height 30
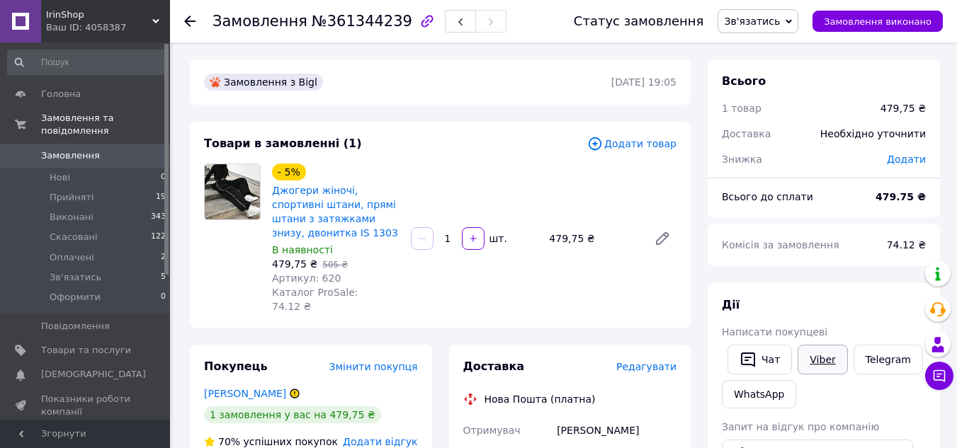
click at [813, 357] on link "Viber" at bounding box center [822, 360] width 50 height 30
click at [763, 25] on span "Зв'язатись" at bounding box center [752, 21] width 56 height 11
click at [761, 87] on li "Скасовано" at bounding box center [757, 91] width 79 height 21
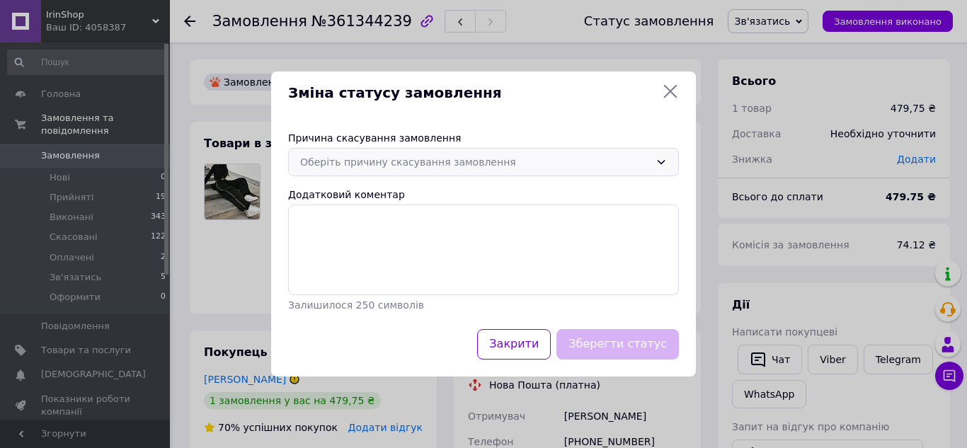
click at [535, 167] on div "Оберіть причину скасування замовлення" at bounding box center [475, 162] width 350 height 16
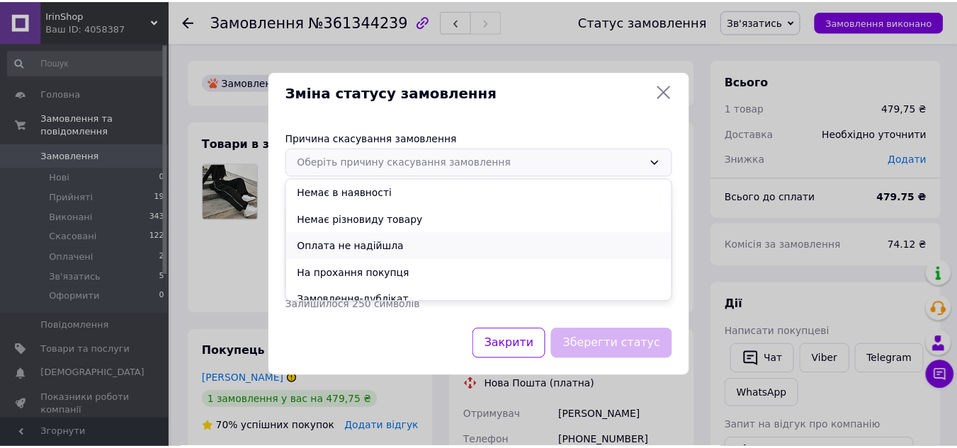
scroll to position [66, 0]
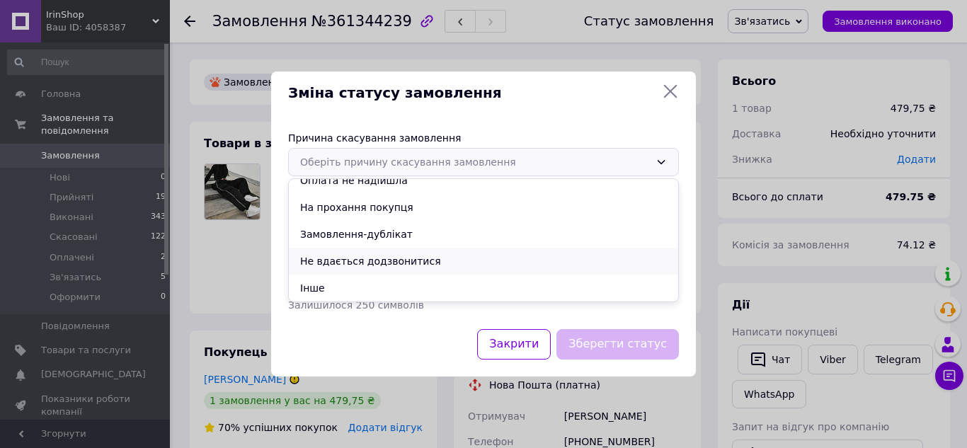
click at [411, 257] on li "Не вдається додзвонитися" at bounding box center [484, 261] width 390 height 27
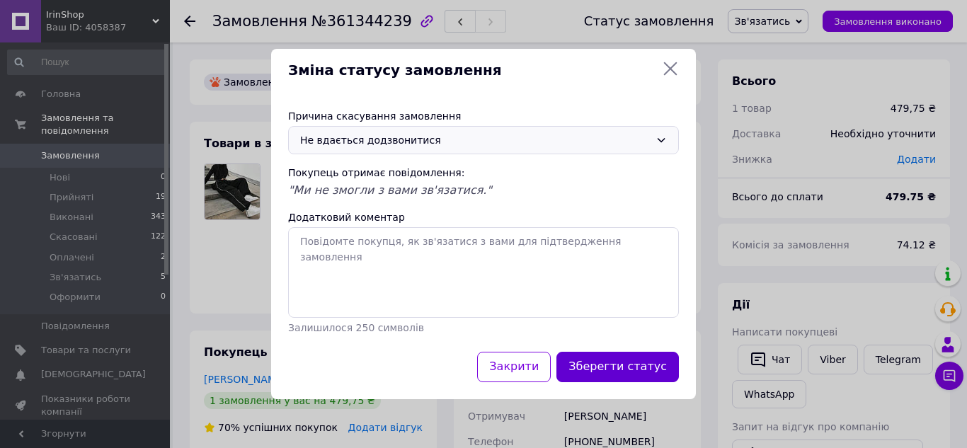
click at [627, 367] on button "Зберегти статус" at bounding box center [618, 367] width 123 height 30
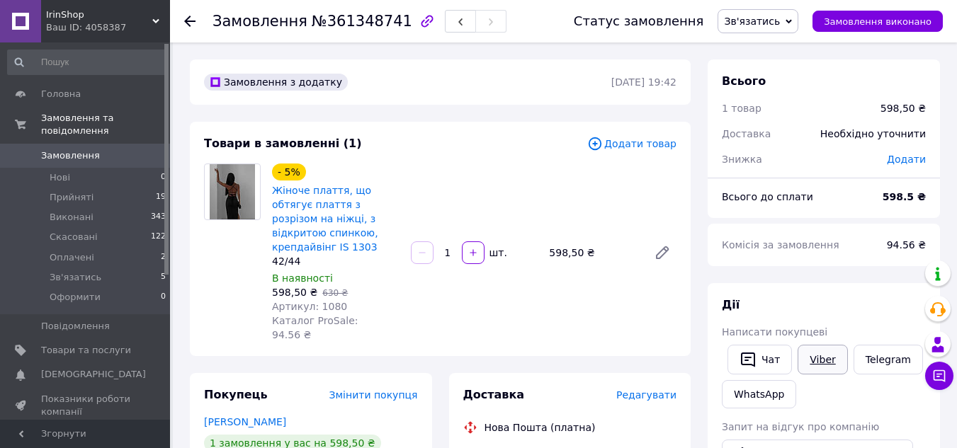
click at [829, 364] on link "Viber" at bounding box center [822, 360] width 50 height 30
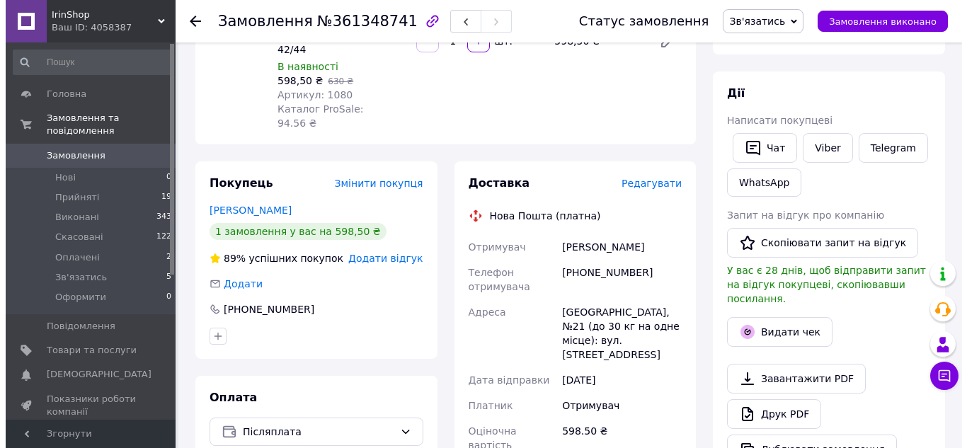
scroll to position [212, 0]
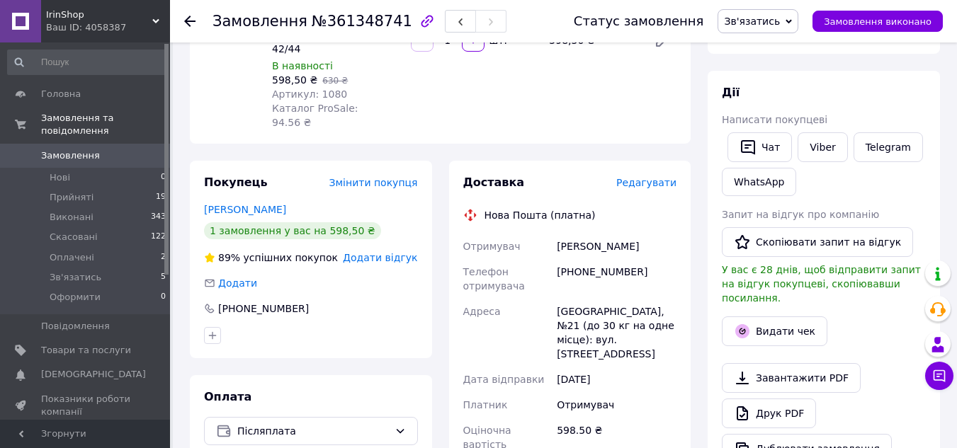
click at [585, 234] on div "[PERSON_NAME]" at bounding box center [616, 246] width 125 height 25
copy div "[PERSON_NAME]"
click at [658, 177] on span "Редагувати" at bounding box center [646, 182] width 60 height 11
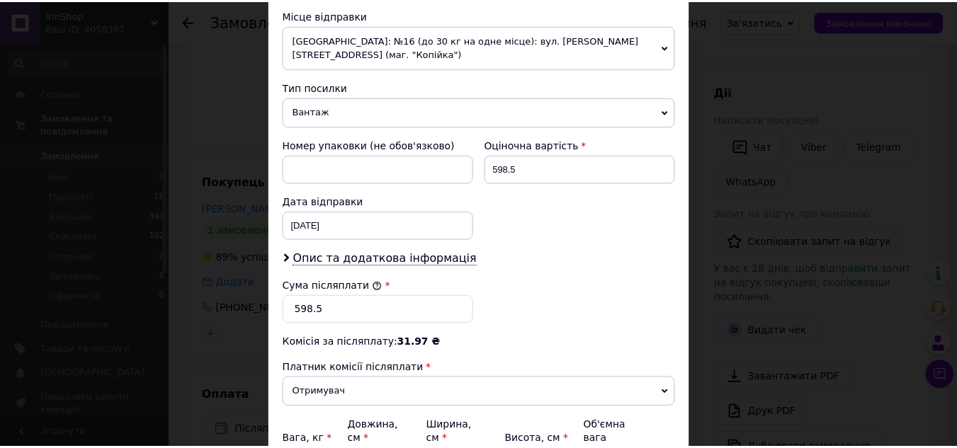
scroll to position [647, 0]
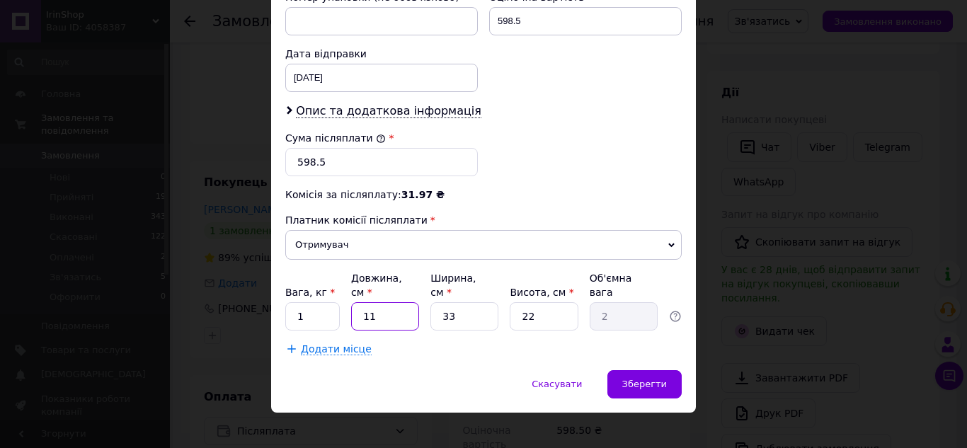
click at [391, 302] on input "11" at bounding box center [385, 316] width 68 height 28
type input "2"
type input "0.36"
type input "20"
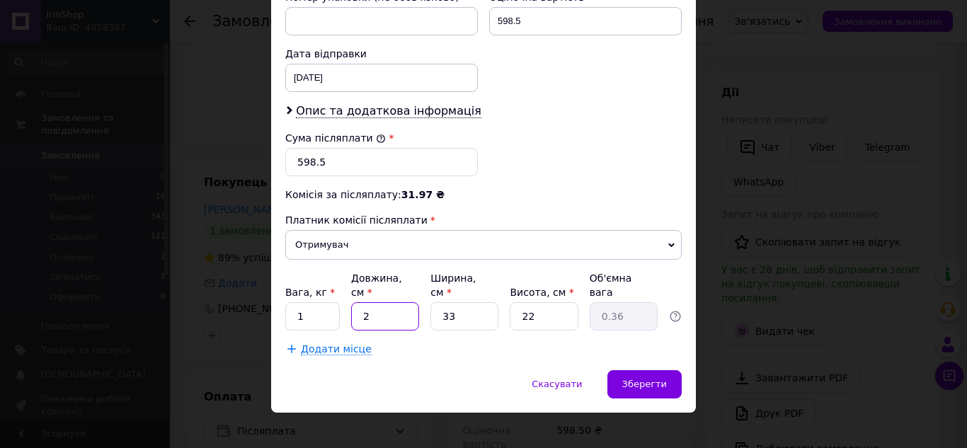
type input "3.63"
type input "20"
click at [472, 302] on input "33" at bounding box center [465, 316] width 68 height 28
type input "2"
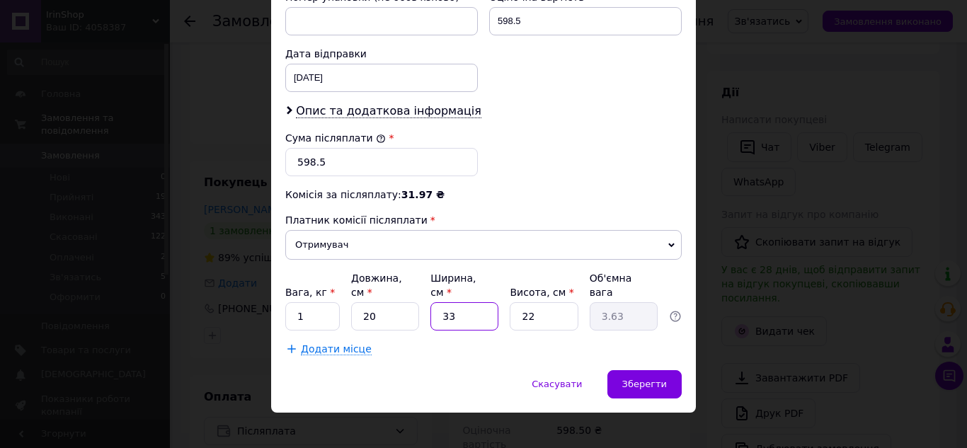
type input "0.22"
type input "20"
type input "2.2"
type input "20"
click at [553, 307] on input "22" at bounding box center [544, 316] width 68 height 28
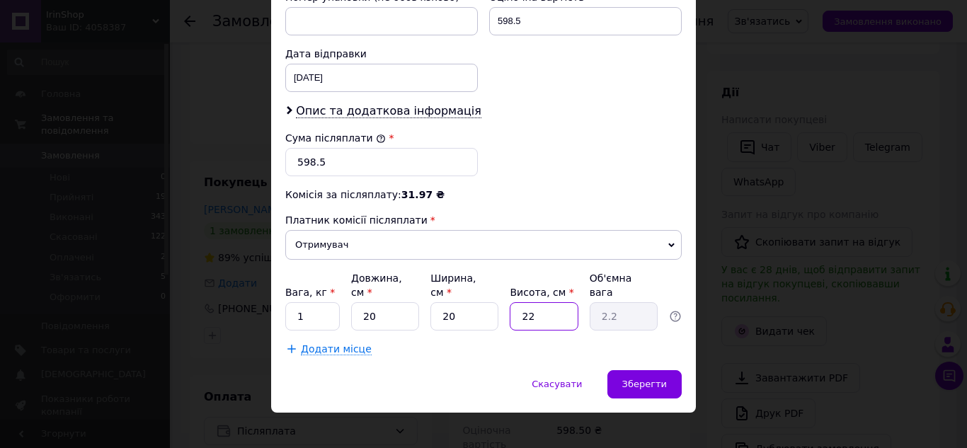
click at [553, 307] on input "22" at bounding box center [544, 316] width 68 height 28
type input "1"
type input "0.1"
type input "10"
type input "1"
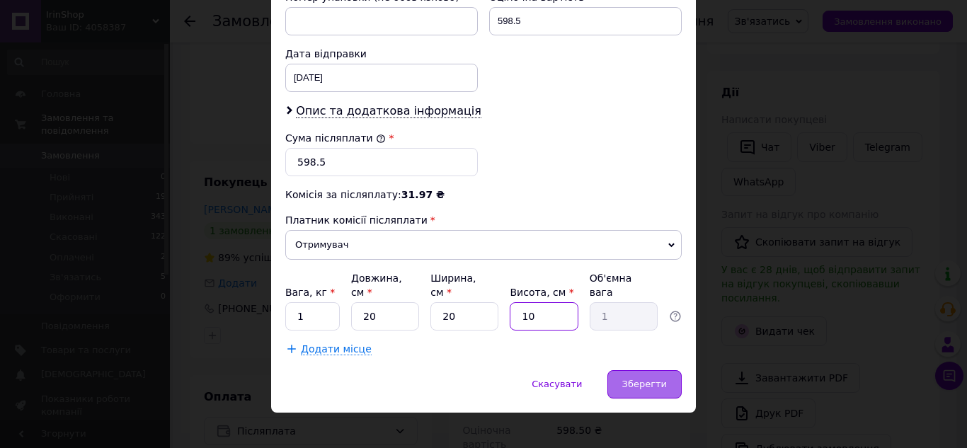
type input "10"
click at [652, 379] on div "Зберегти" at bounding box center [645, 384] width 74 height 28
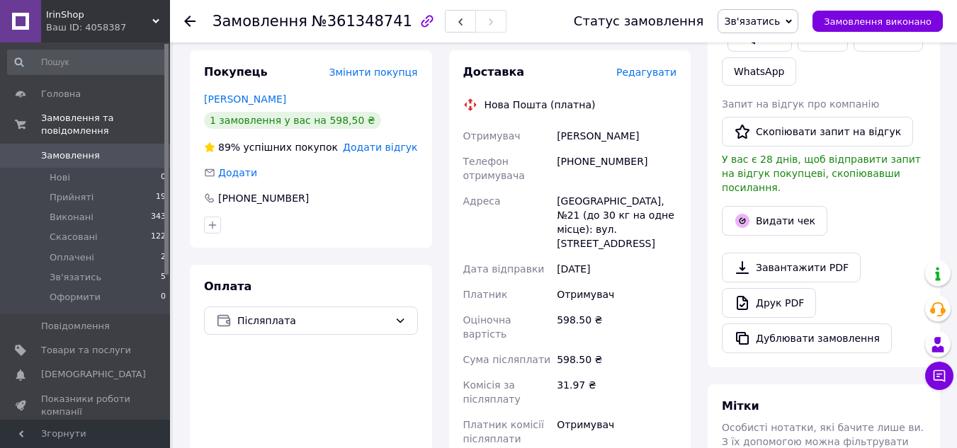
scroll to position [567, 0]
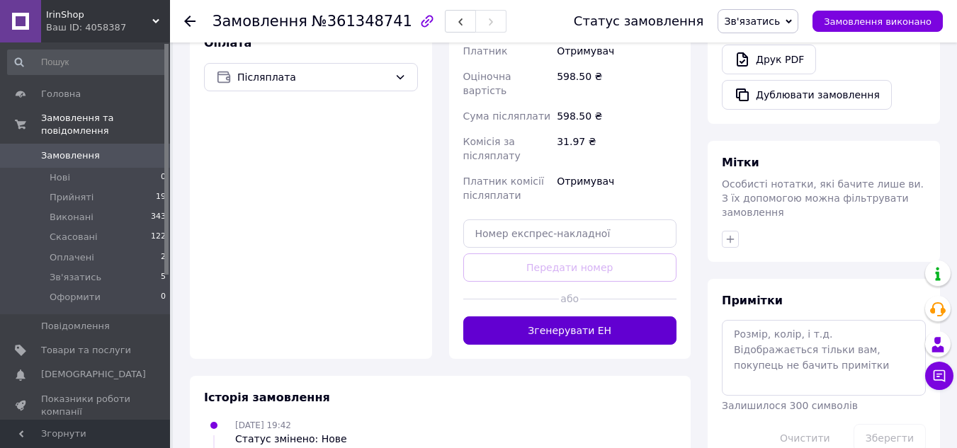
click at [613, 317] on button "Згенерувати ЕН" at bounding box center [570, 331] width 214 height 28
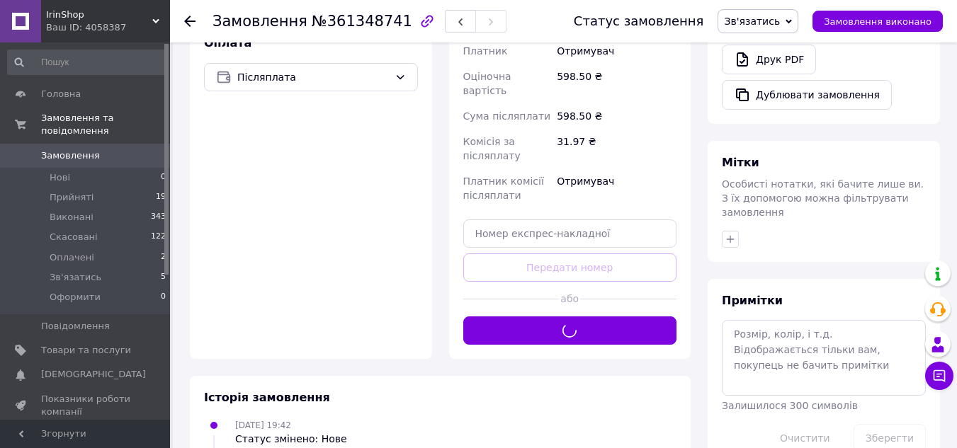
click at [760, 27] on span "Зв'язатись" at bounding box center [752, 21] width 56 height 11
click at [765, 52] on li "Прийнято" at bounding box center [757, 49] width 79 height 21
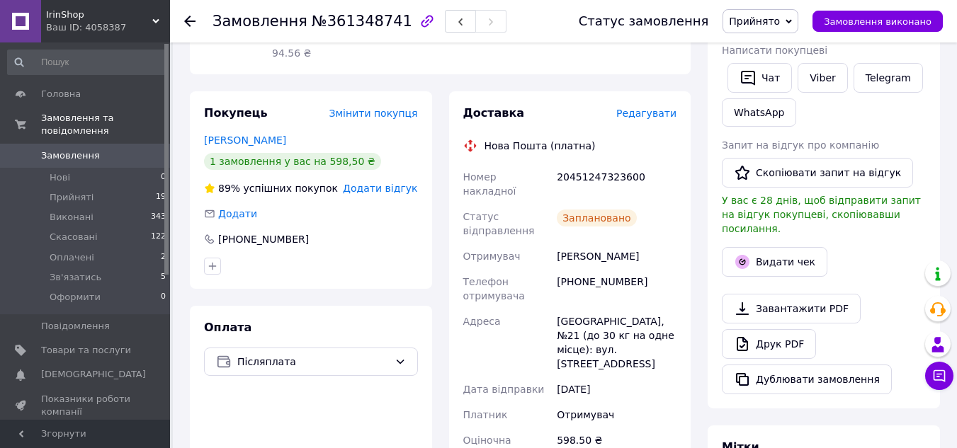
scroll to position [212, 0]
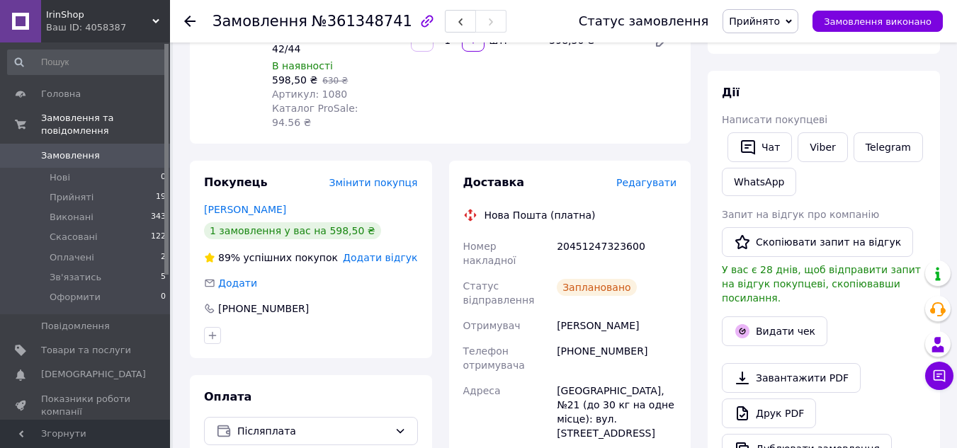
click at [586, 234] on div "20451247323600" at bounding box center [616, 254] width 125 height 40
copy div "20451247323600"
